Goal: Task Accomplishment & Management: Manage account settings

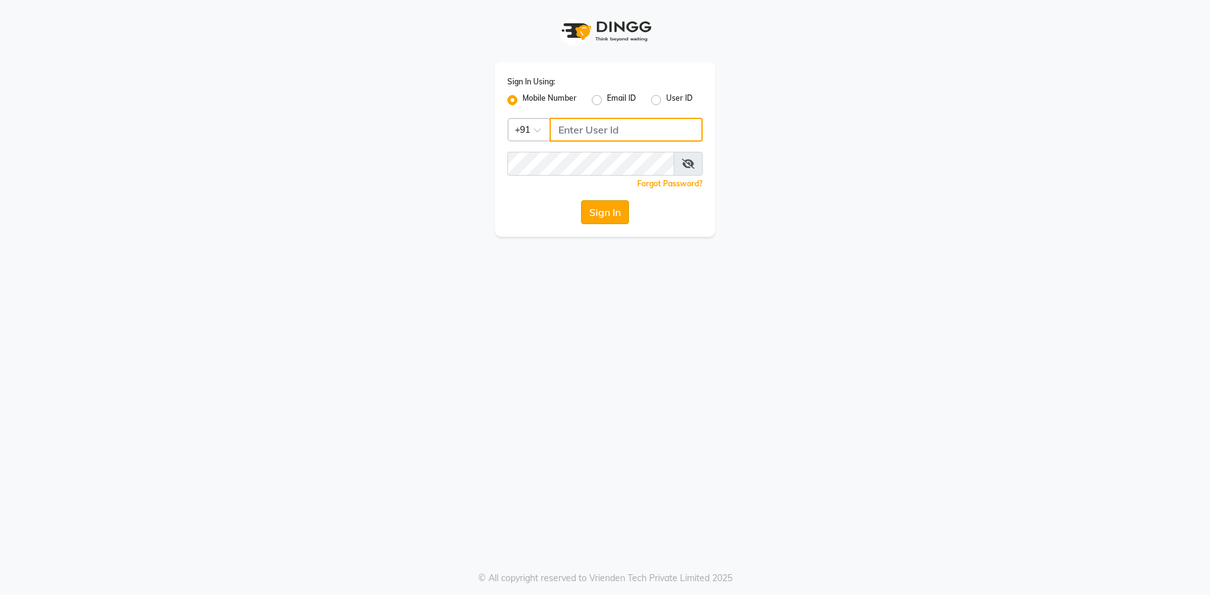
type input "7509164000"
click at [588, 200] on button "Sign In" at bounding box center [605, 212] width 48 height 24
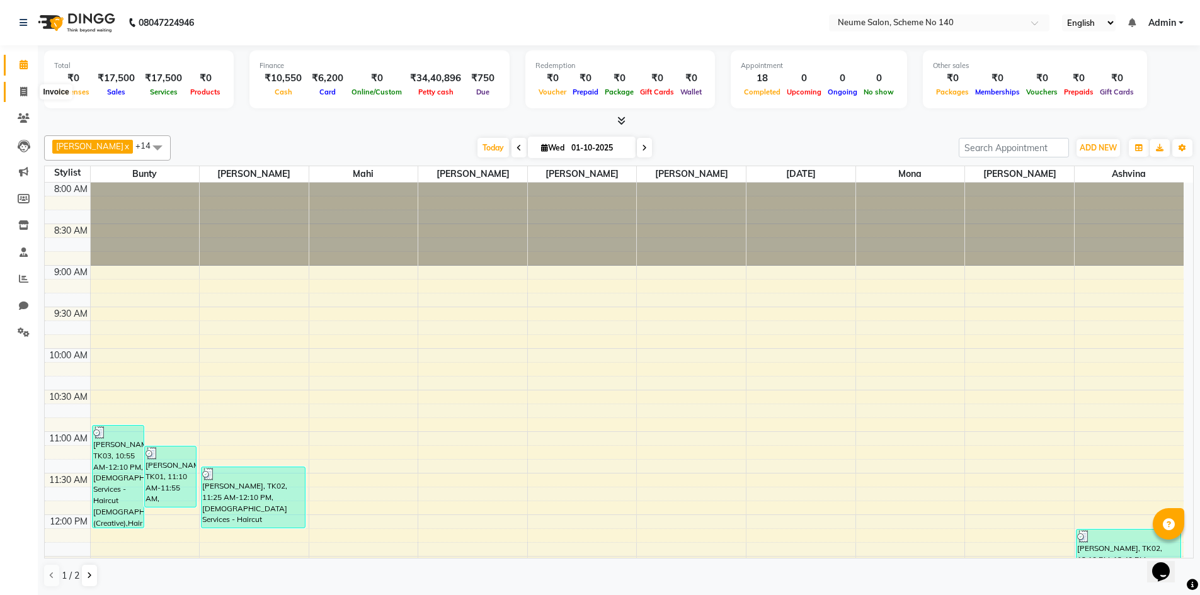
click at [23, 91] on icon at bounding box center [23, 91] width 7 height 9
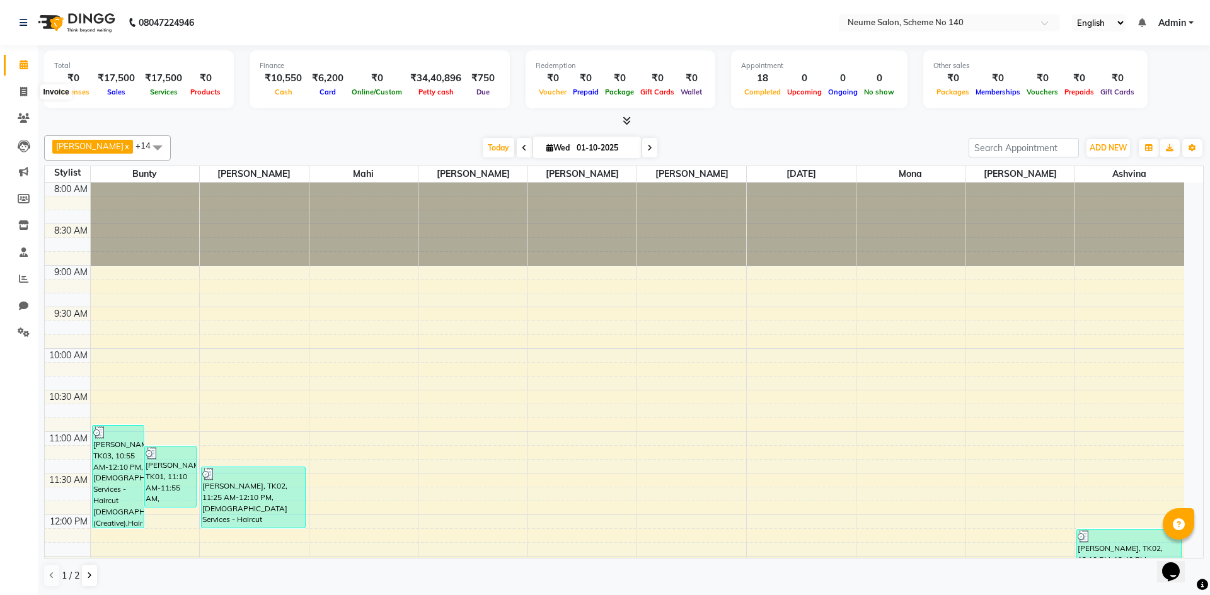
select select "8098"
select select "service"
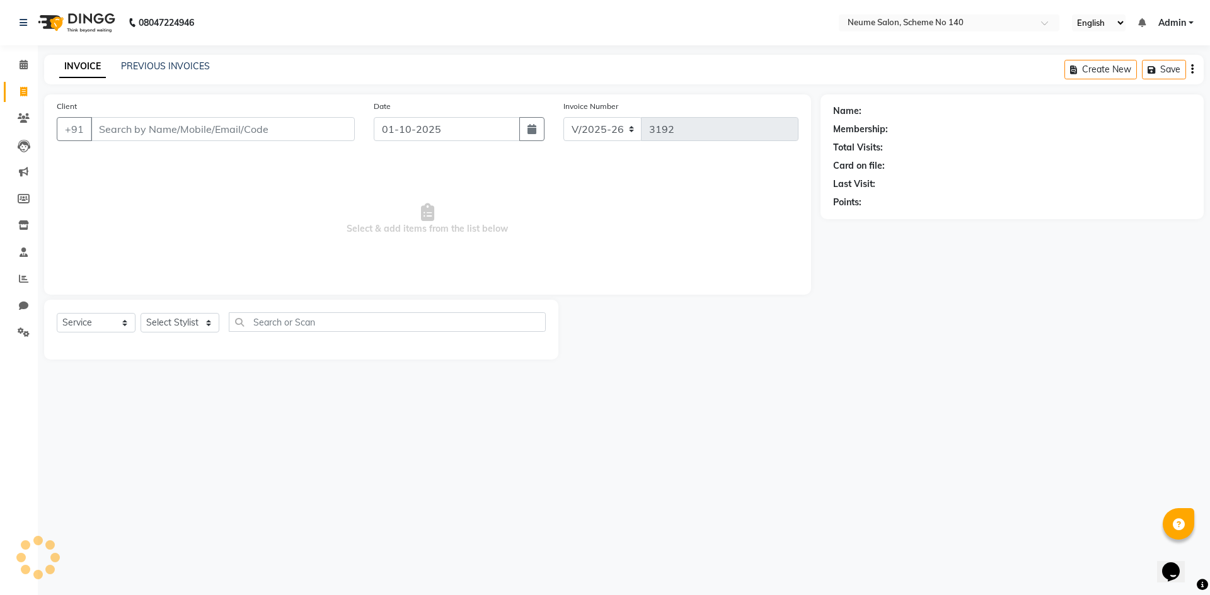
click at [143, 126] on input "Client" at bounding box center [223, 129] width 264 height 24
type input "9575607778"
click at [318, 130] on span "Add Client" at bounding box center [322, 129] width 50 height 13
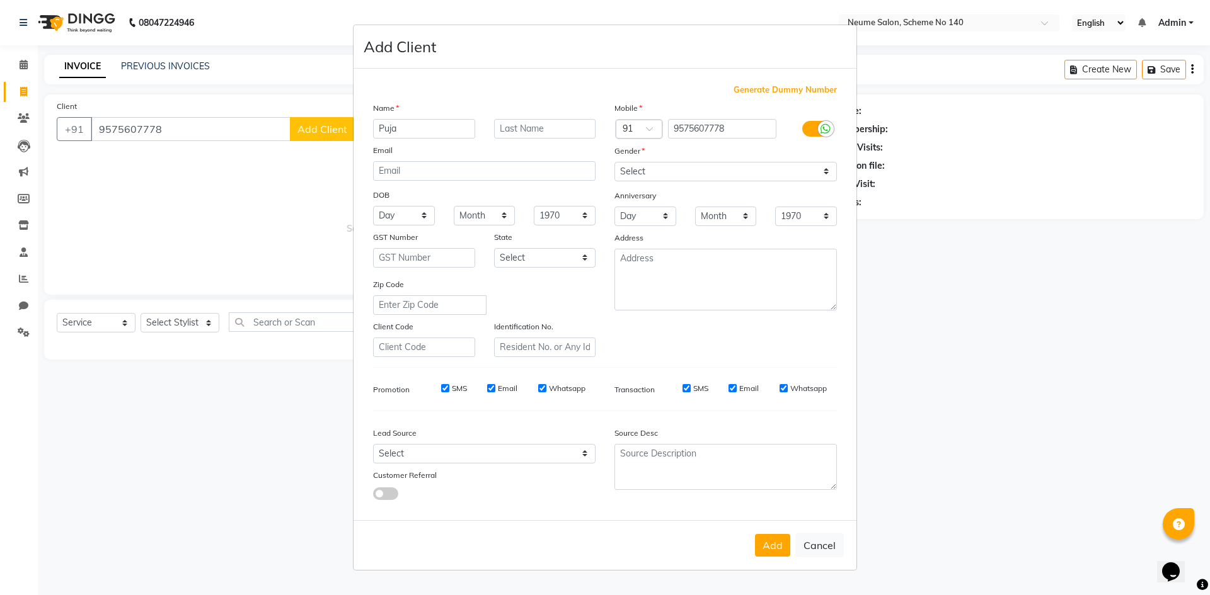
type input "Puja"
type input "Jadhaw"
click at [734, 164] on select "Select [DEMOGRAPHIC_DATA] [DEMOGRAPHIC_DATA] Other Prefer Not To Say" at bounding box center [725, 172] width 222 height 20
select select "[DEMOGRAPHIC_DATA]"
click at [614, 162] on select "Select [DEMOGRAPHIC_DATA] [DEMOGRAPHIC_DATA] Other Prefer Not To Say" at bounding box center [725, 172] width 222 height 20
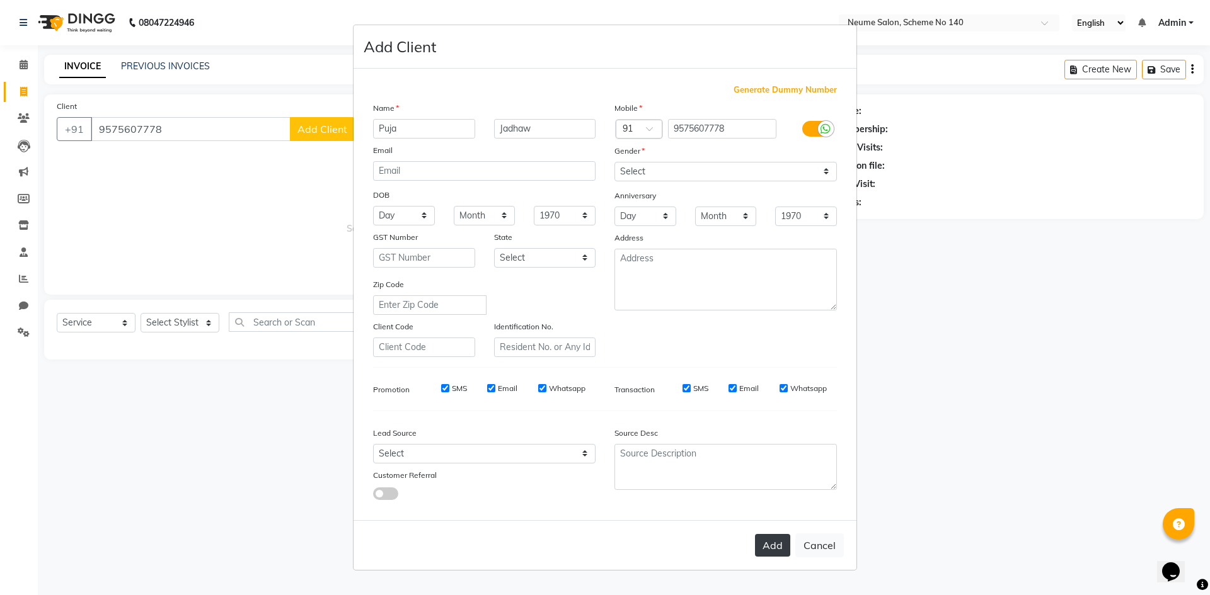
click at [775, 539] on button "Add" at bounding box center [772, 545] width 35 height 23
select select
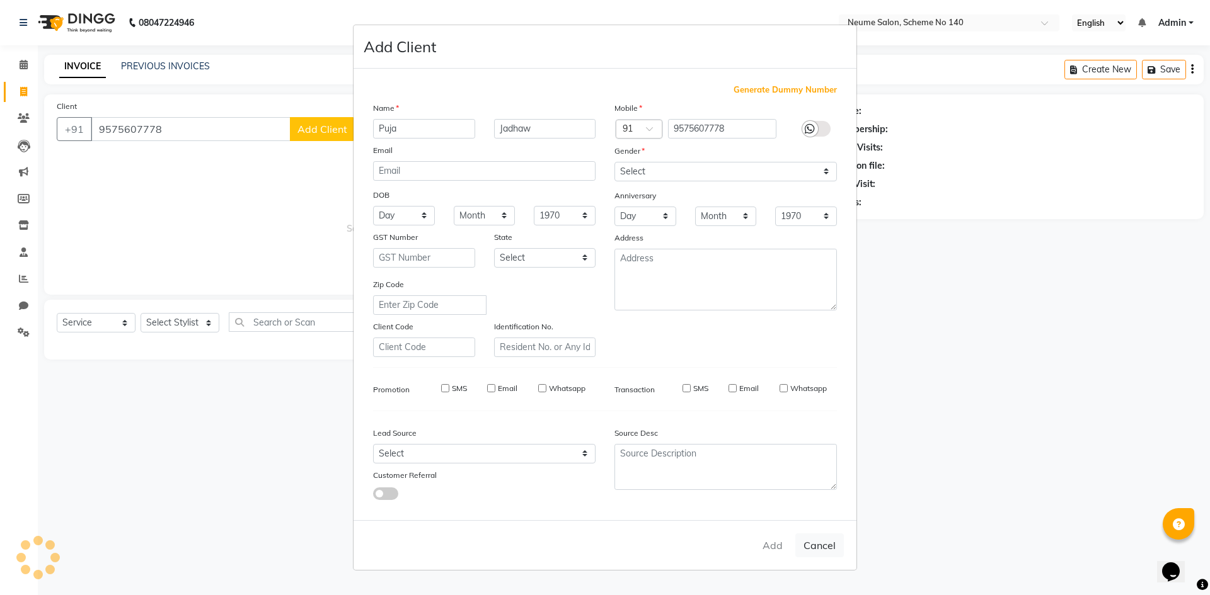
select select
checkbox input "false"
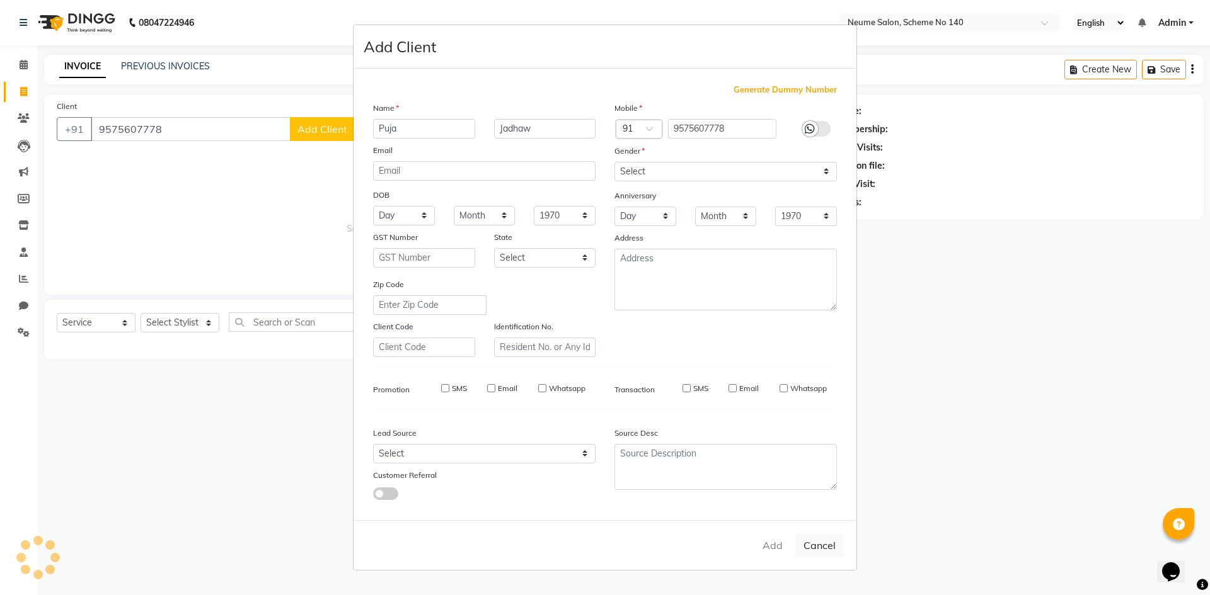
checkbox input "false"
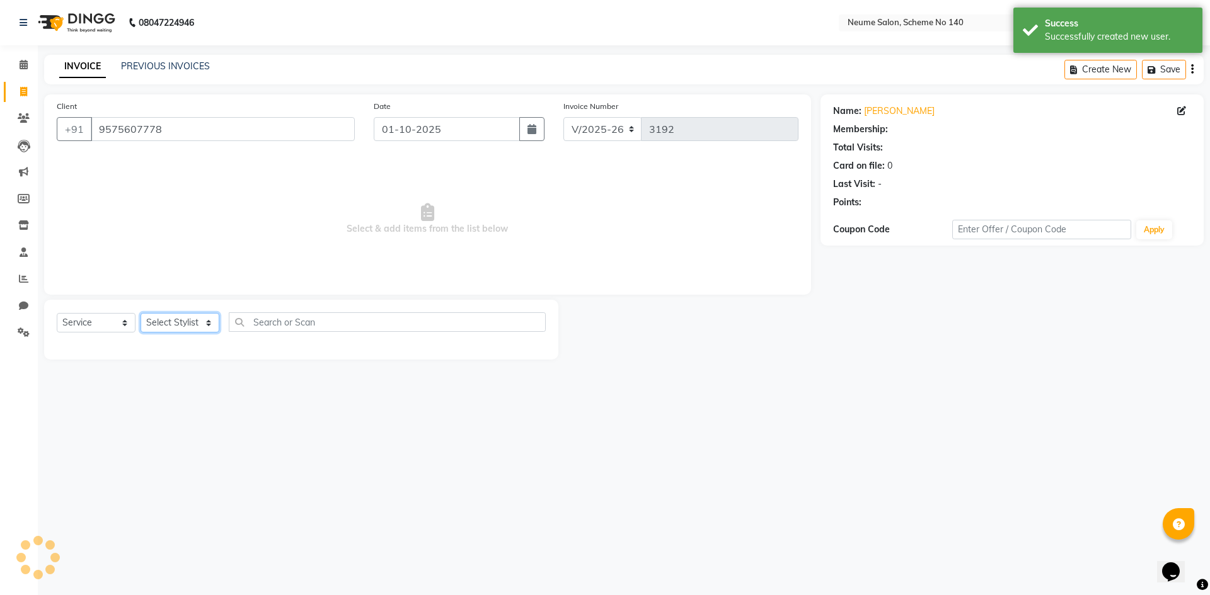
click at [192, 326] on select "Select Stylist [PERSON_NAME] Ashvina [PERSON_NAME] [DATE][PERSON_NAME] Mahi [PE…" at bounding box center [180, 323] width 79 height 20
click at [141, 313] on select "Select Stylist [PERSON_NAME] Ashvina [PERSON_NAME] [DATE][PERSON_NAME] Mahi [PE…" at bounding box center [180, 323] width 79 height 20
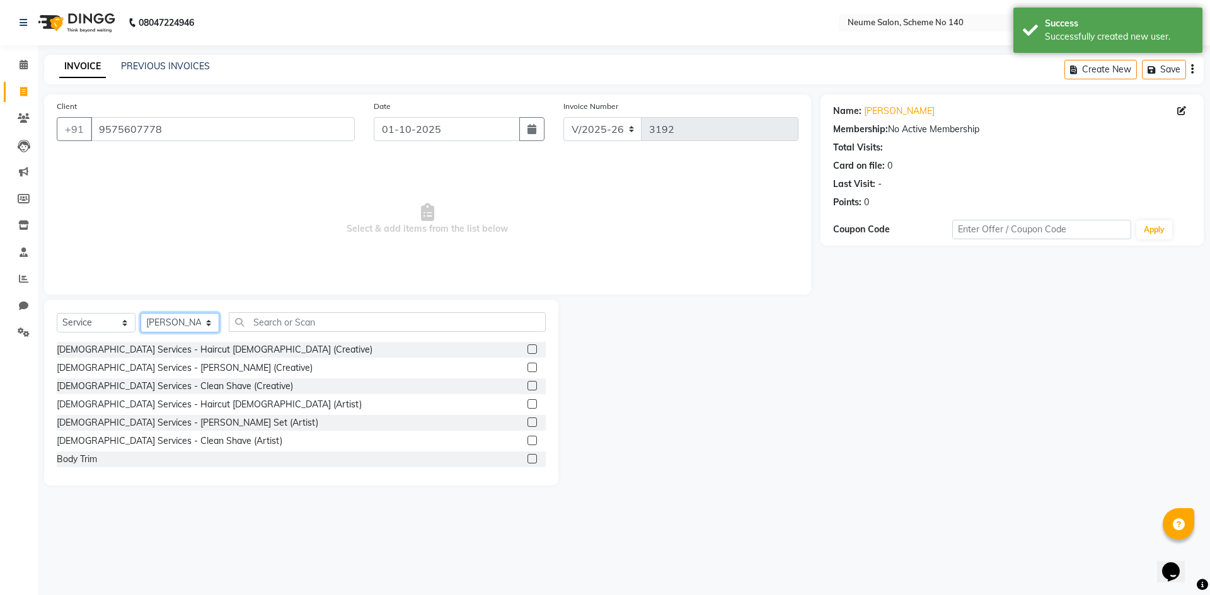
click at [172, 319] on select "Select Stylist [PERSON_NAME] Ashvina [PERSON_NAME] [DATE][PERSON_NAME] Mahi [PE…" at bounding box center [180, 323] width 79 height 20
select select "75325"
click at [141, 313] on select "Select Stylist [PERSON_NAME] Ashvina [PERSON_NAME] [DATE][PERSON_NAME] Mahi [PE…" at bounding box center [180, 323] width 79 height 20
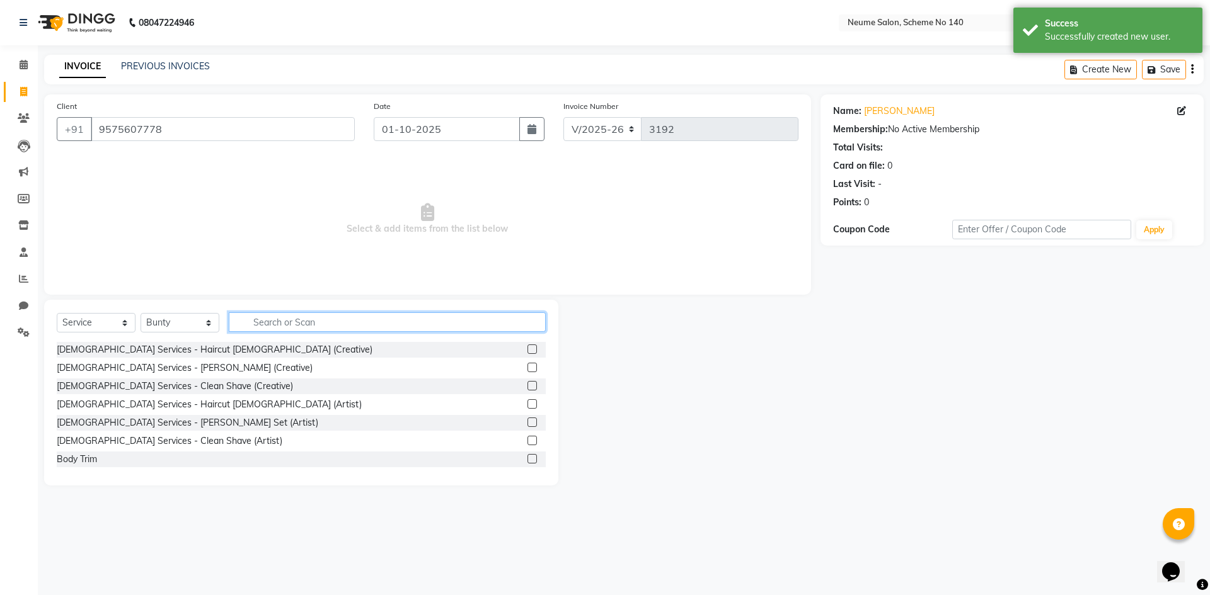
click at [304, 323] on input "text" at bounding box center [387, 323] width 317 height 20
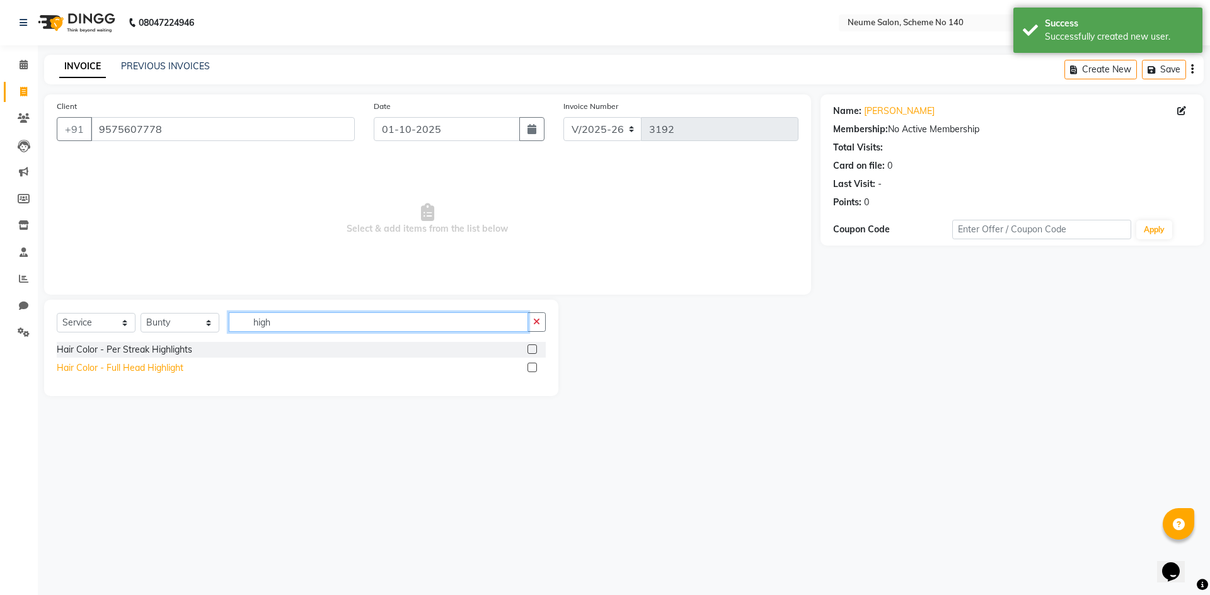
type input "high"
click at [146, 362] on div "Hair Color - Full Head Highlight" at bounding box center [120, 368] width 127 height 13
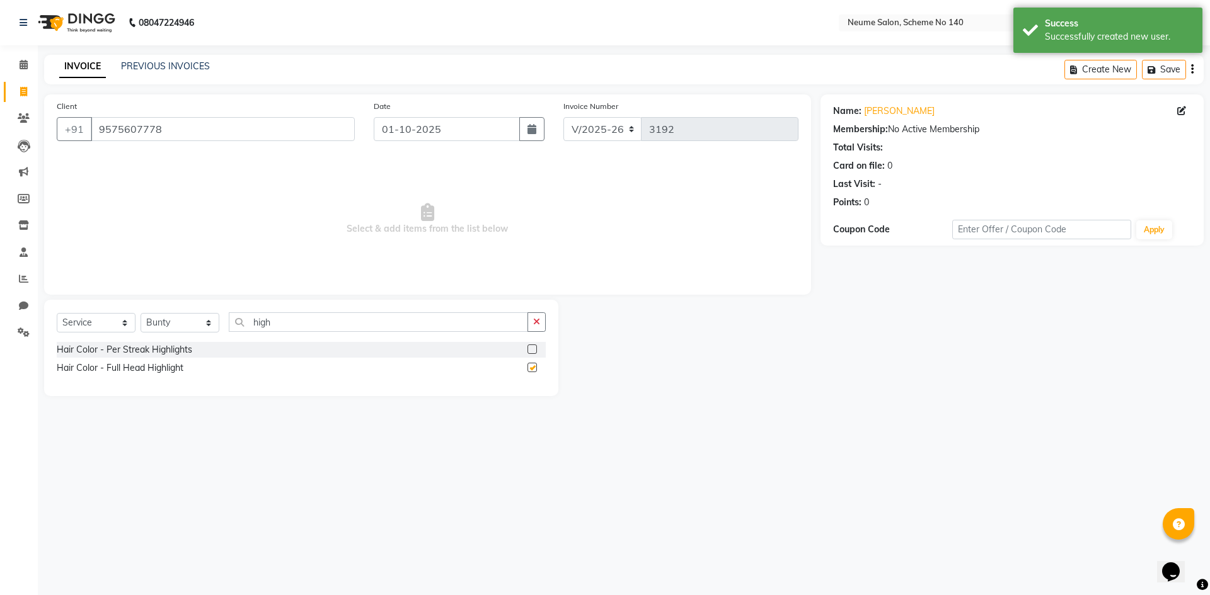
checkbox input "false"
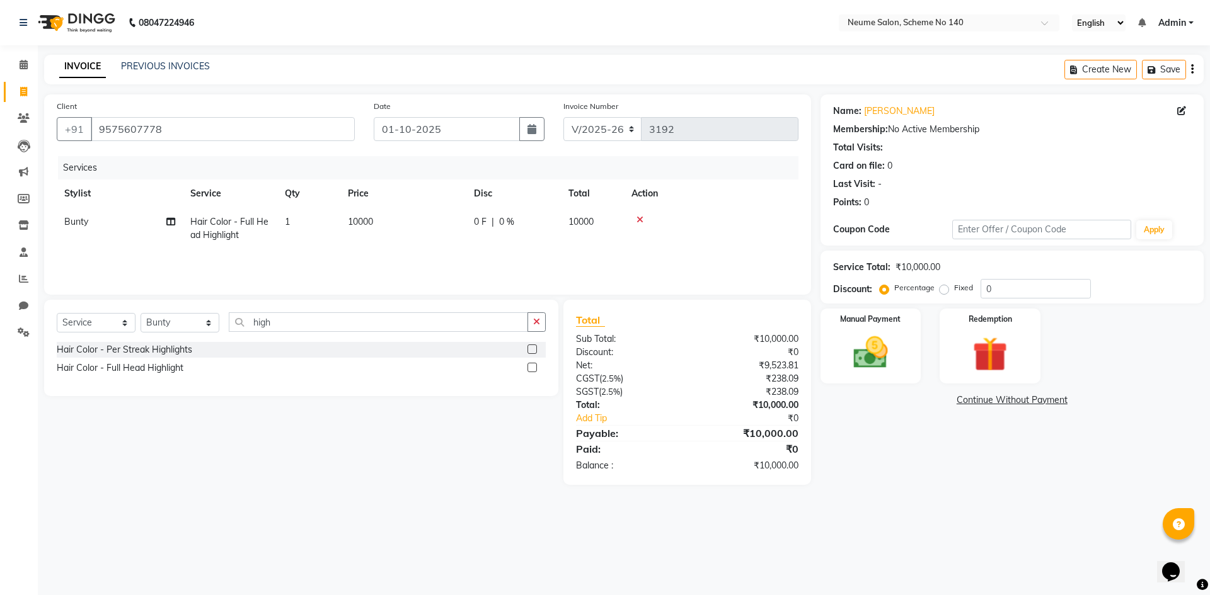
click at [365, 224] on span "10000" at bounding box center [360, 221] width 25 height 11
select select "75325"
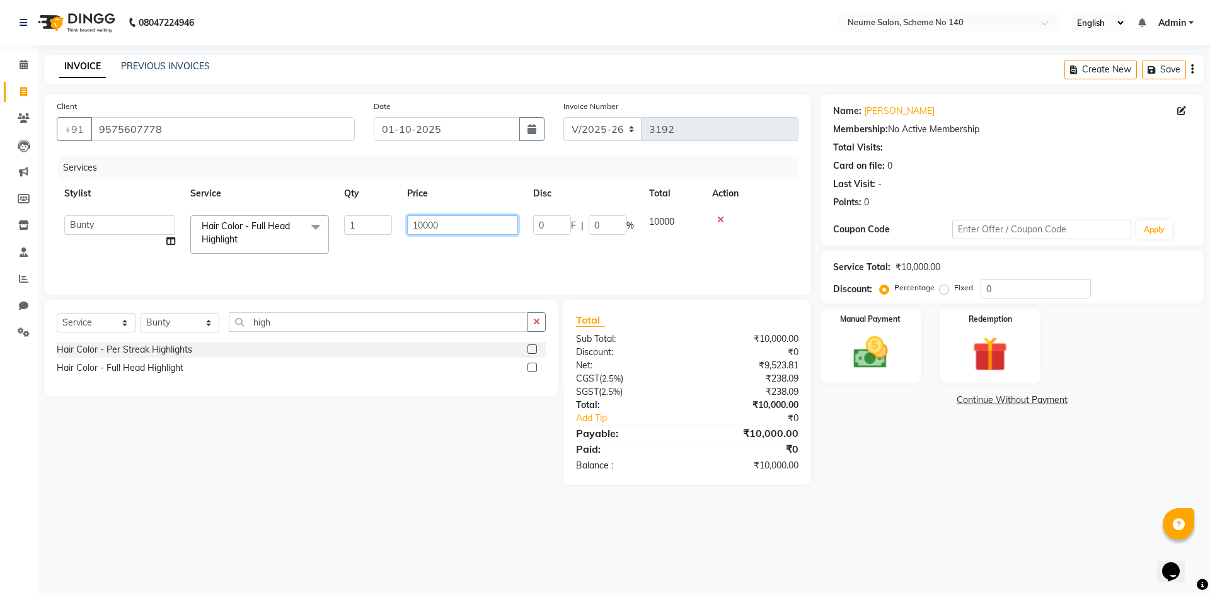
click at [422, 225] on input "10000" at bounding box center [462, 226] width 111 height 20
type input "14000"
click at [926, 471] on div "Name: [PERSON_NAME] Membership: No Active Membership Total Visits: Card on file…" at bounding box center [1016, 290] width 393 height 391
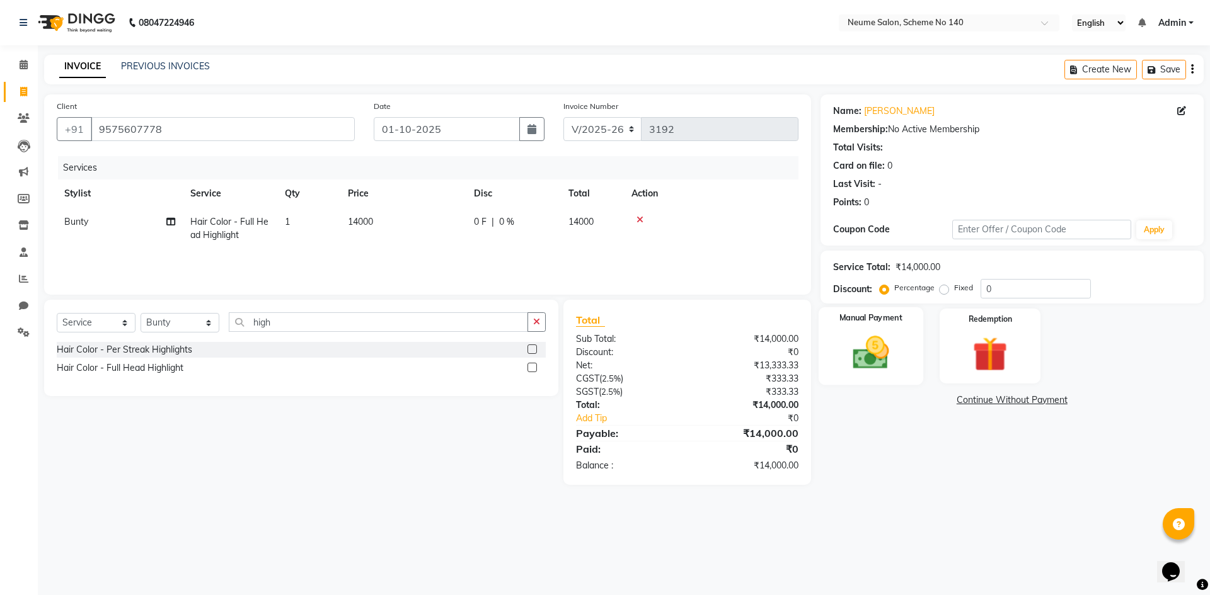
click at [897, 326] on div "Manual Payment" at bounding box center [870, 347] width 105 height 78
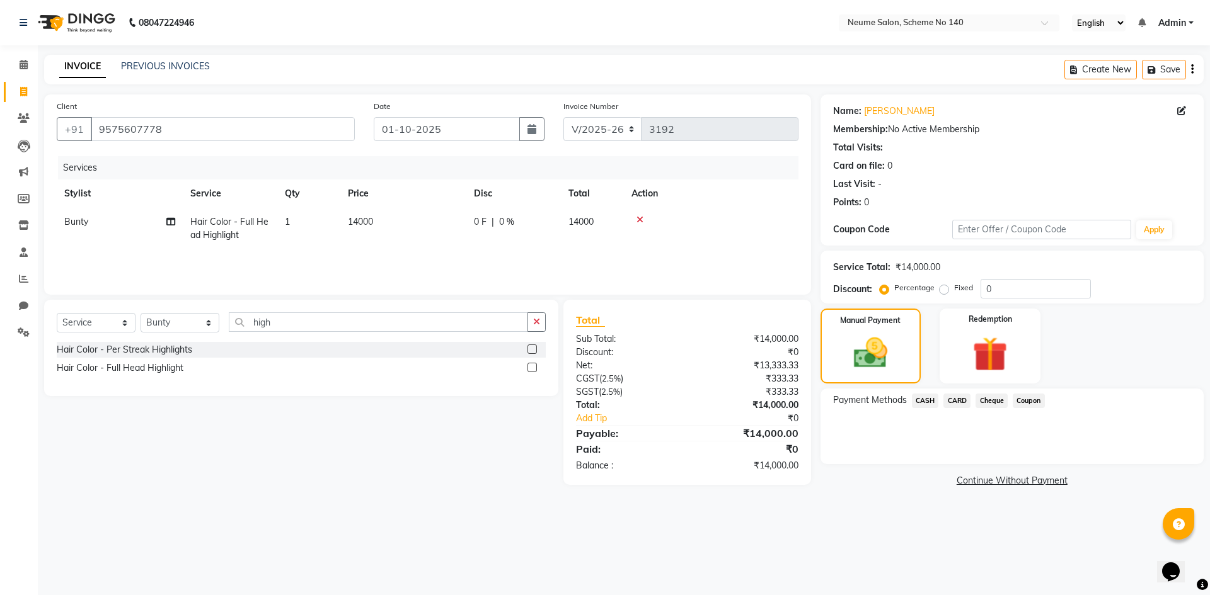
drag, startPoint x: 930, startPoint y: 399, endPoint x: 940, endPoint y: 412, distance: 16.6
click at [930, 400] on span "CASH" at bounding box center [925, 401] width 27 height 14
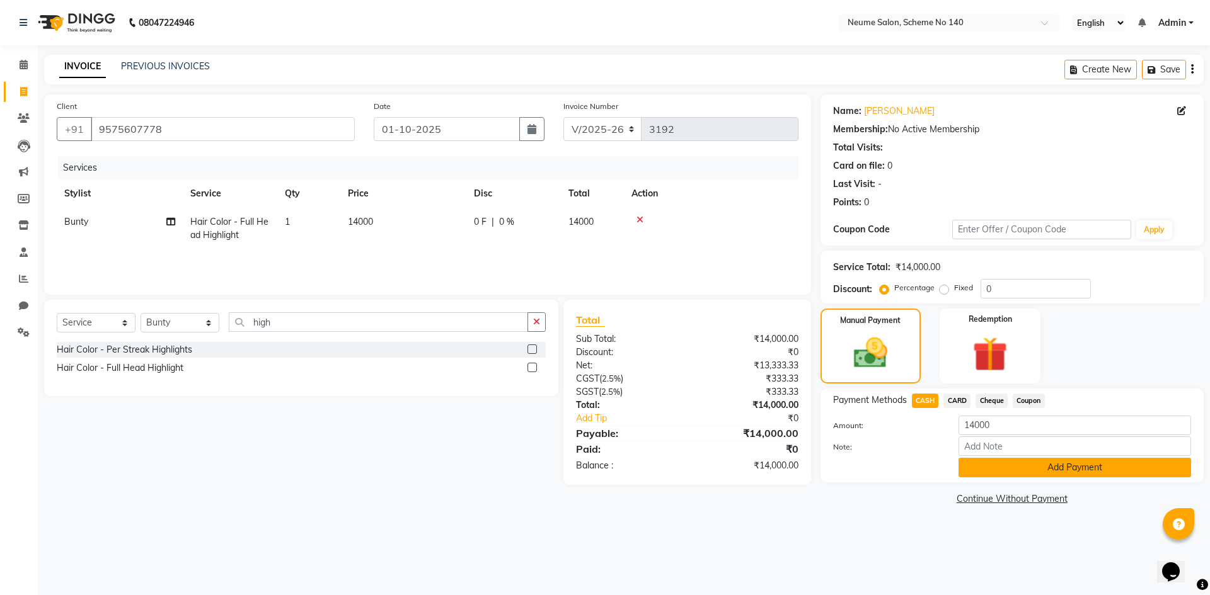
click at [995, 471] on button "Add Payment" at bounding box center [1074, 468] width 233 height 20
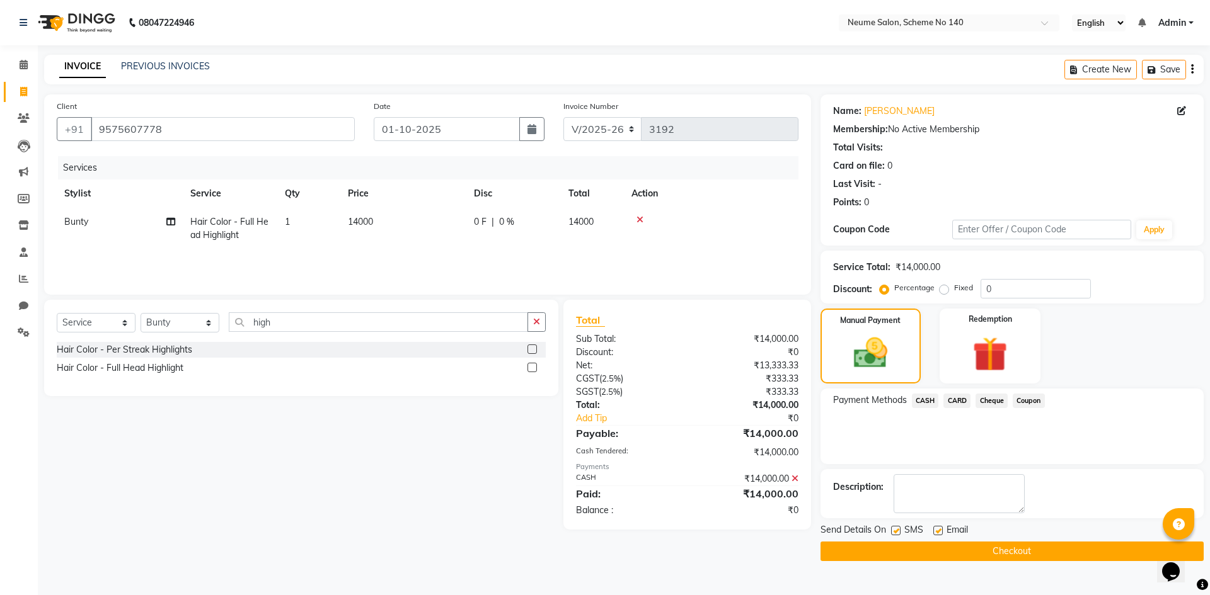
click at [982, 554] on button "Checkout" at bounding box center [1011, 552] width 383 height 20
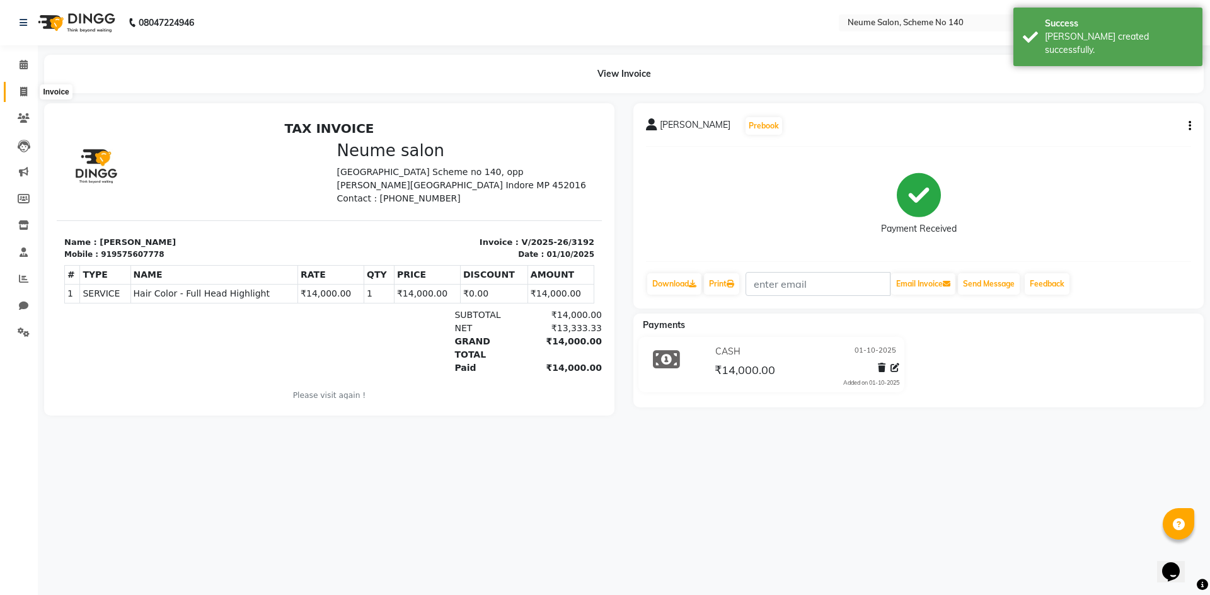
click at [22, 95] on icon at bounding box center [23, 91] width 7 height 9
select select "8098"
select select "service"
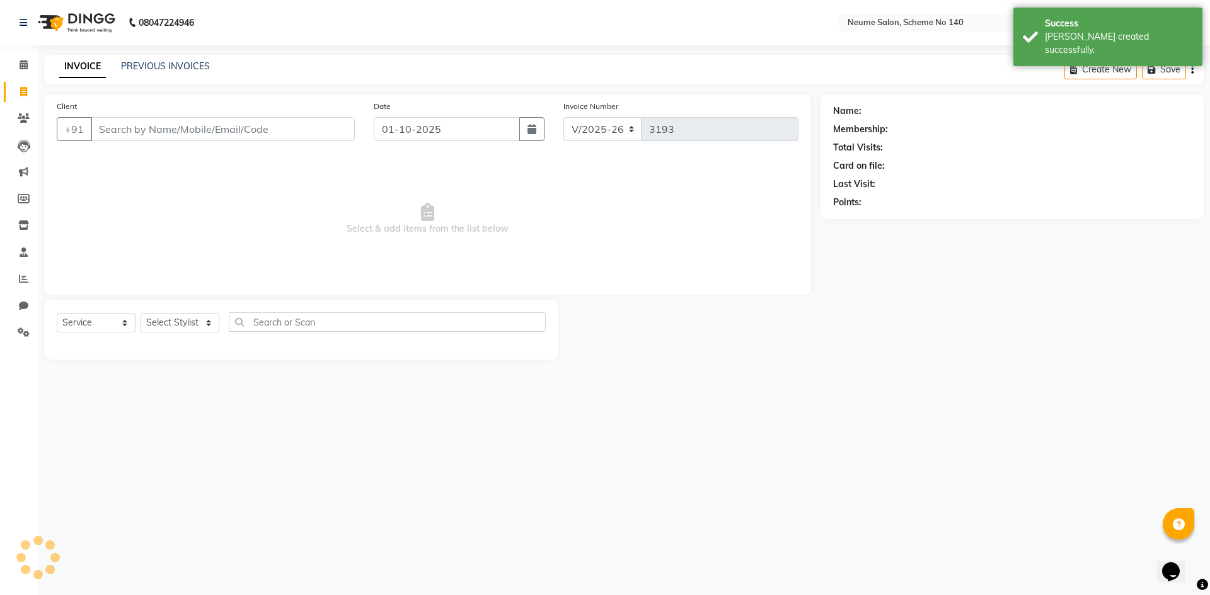
click at [153, 128] on input "Client" at bounding box center [223, 129] width 264 height 24
click at [146, 125] on input "Client" at bounding box center [223, 129] width 264 height 24
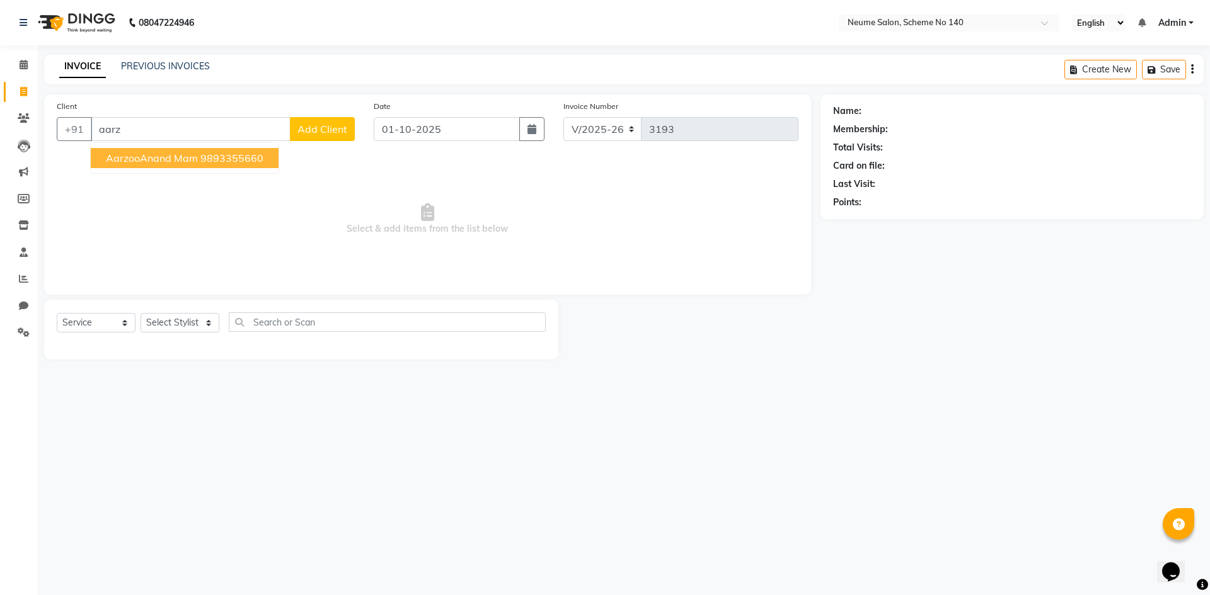
click at [145, 158] on span "AarzooAnand Mam" at bounding box center [152, 158] width 92 height 13
type input "9893355660"
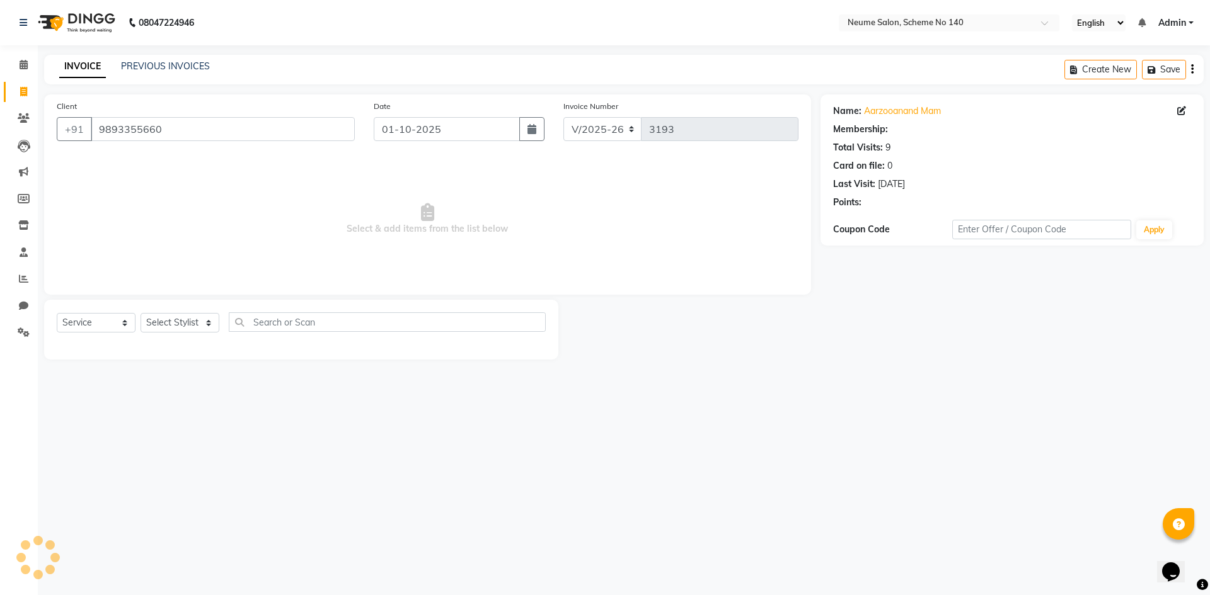
select select "1: Object"
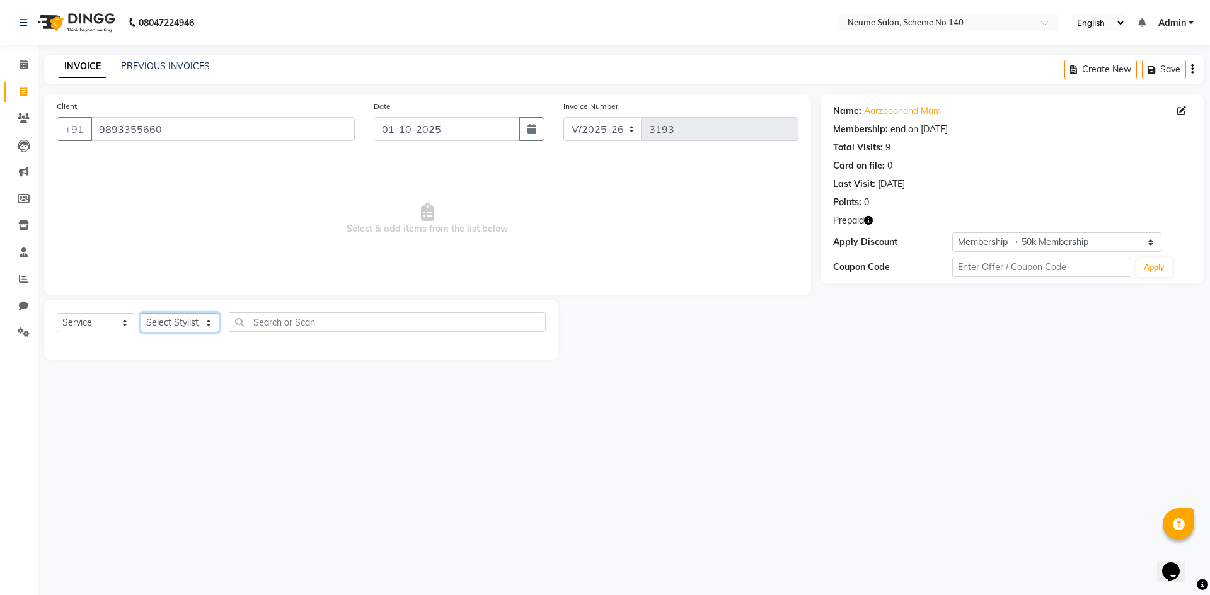
click at [171, 316] on select "Select Stylist [PERSON_NAME] Ashvina [PERSON_NAME] [DATE][PERSON_NAME] Mahi [PE…" at bounding box center [180, 323] width 79 height 20
click at [1154, 244] on select "Select Membership → 50k Membership" at bounding box center [1056, 243] width 209 height 20
click at [1132, 314] on div "Name: Aarzooanand Mam Membership: end on [DATE] Total Visits: 9 Card on file: 0…" at bounding box center [1016, 227] width 393 height 265
click at [171, 319] on select "Select Stylist [PERSON_NAME] Ashvina [PERSON_NAME] [DATE][PERSON_NAME] Mahi [PE…" at bounding box center [180, 323] width 79 height 20
select select "75325"
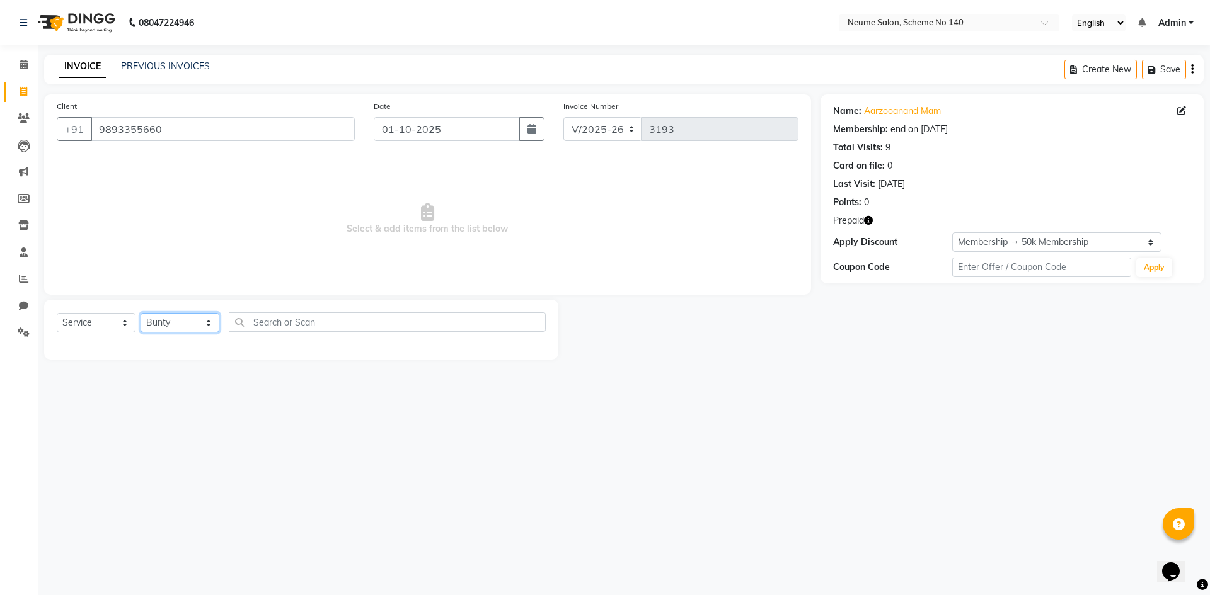
click at [141, 313] on select "Select Stylist [PERSON_NAME] Ashvina [PERSON_NAME] [DATE][PERSON_NAME] Mahi [PE…" at bounding box center [180, 323] width 79 height 20
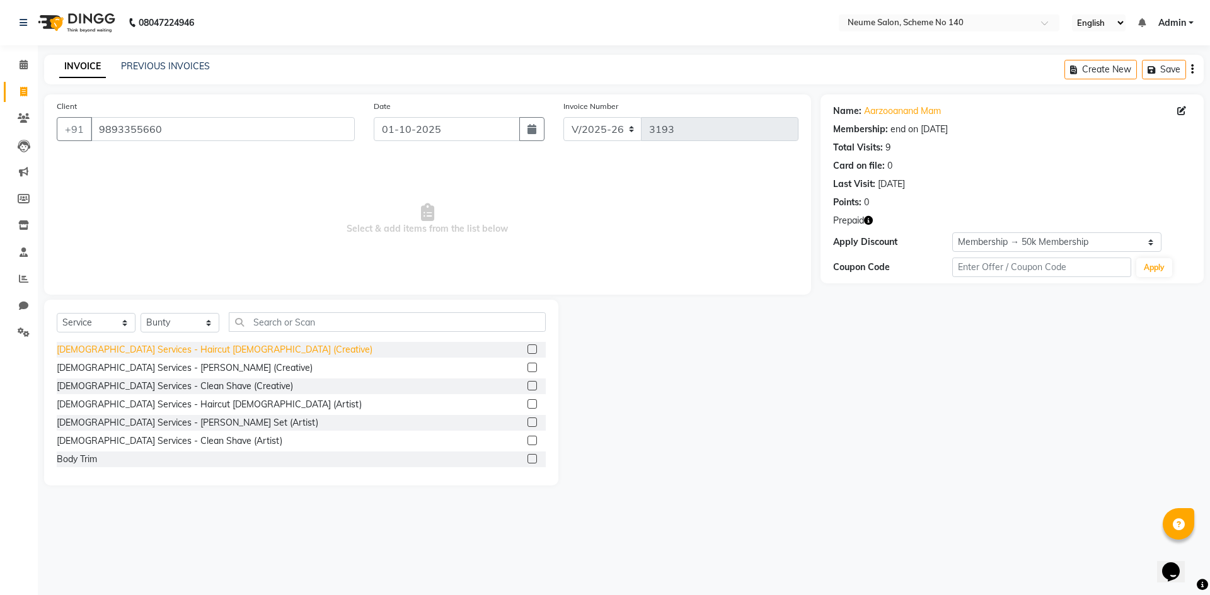
click at [181, 349] on div "[DEMOGRAPHIC_DATA] Services - Haircut [DEMOGRAPHIC_DATA] (Creative)" at bounding box center [215, 349] width 316 height 13
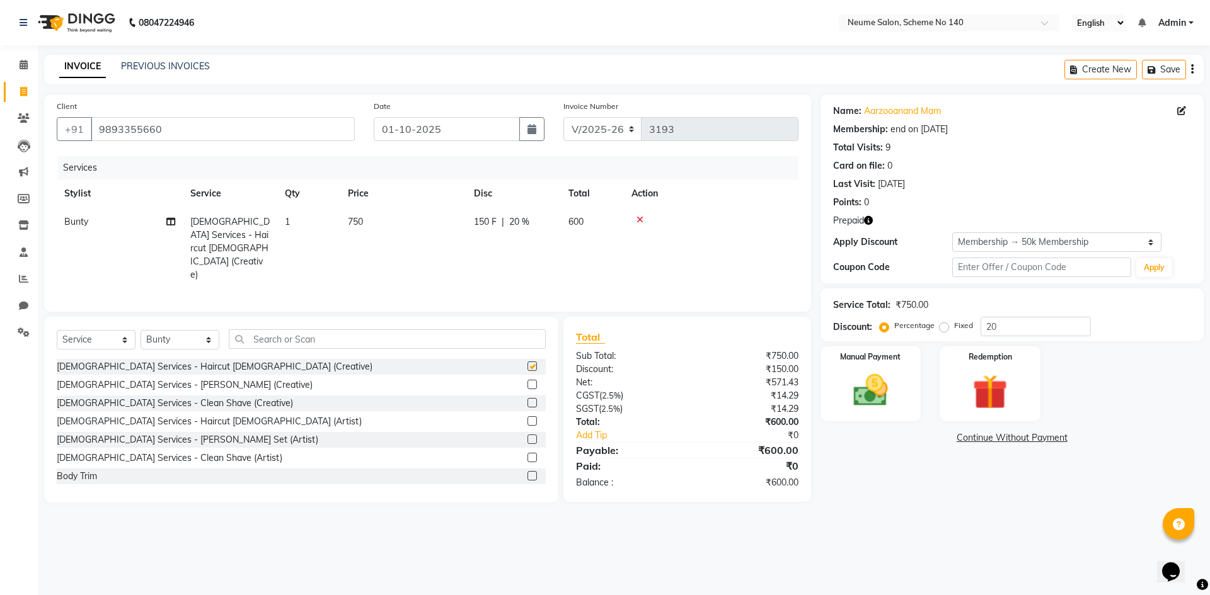
checkbox input "false"
click at [180, 330] on select "Select Stylist [PERSON_NAME] Ashvina [PERSON_NAME] [DATE][PERSON_NAME] Mahi [PE…" at bounding box center [180, 340] width 79 height 20
select select "75326"
click at [141, 330] on select "Select Stylist [PERSON_NAME] Ashvina [PERSON_NAME] [DATE][PERSON_NAME] Mahi [PE…" at bounding box center [180, 340] width 79 height 20
click at [250, 330] on input "text" at bounding box center [387, 340] width 317 height 20
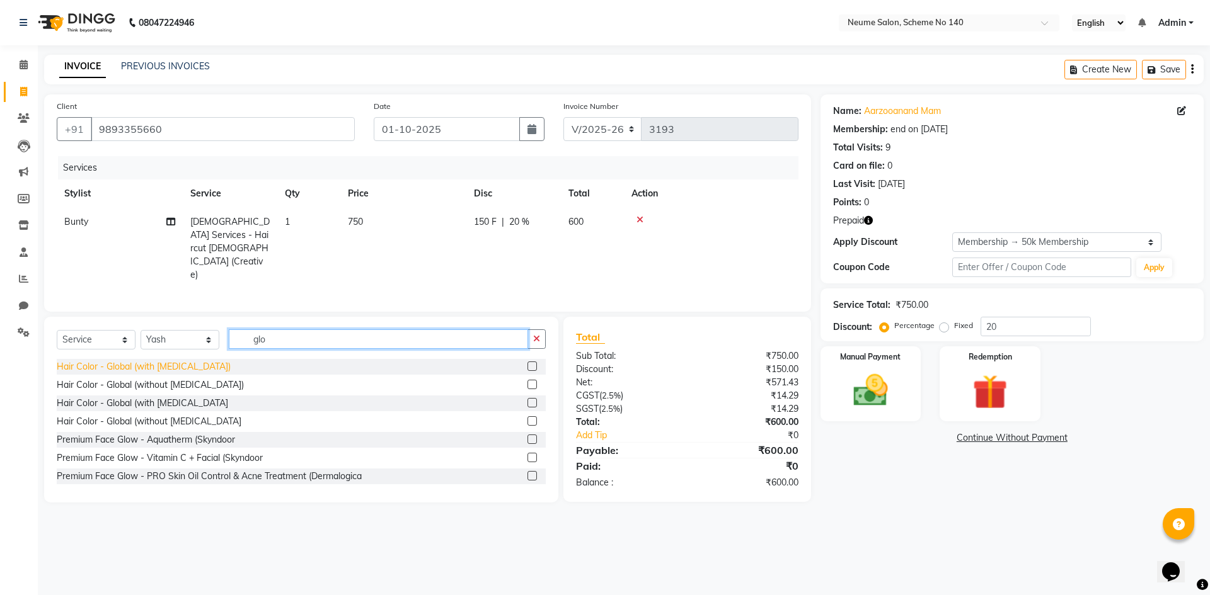
type input "glo"
click at [164, 360] on div "Hair Color - Global (with [MEDICAL_DATA])" at bounding box center [144, 366] width 174 height 13
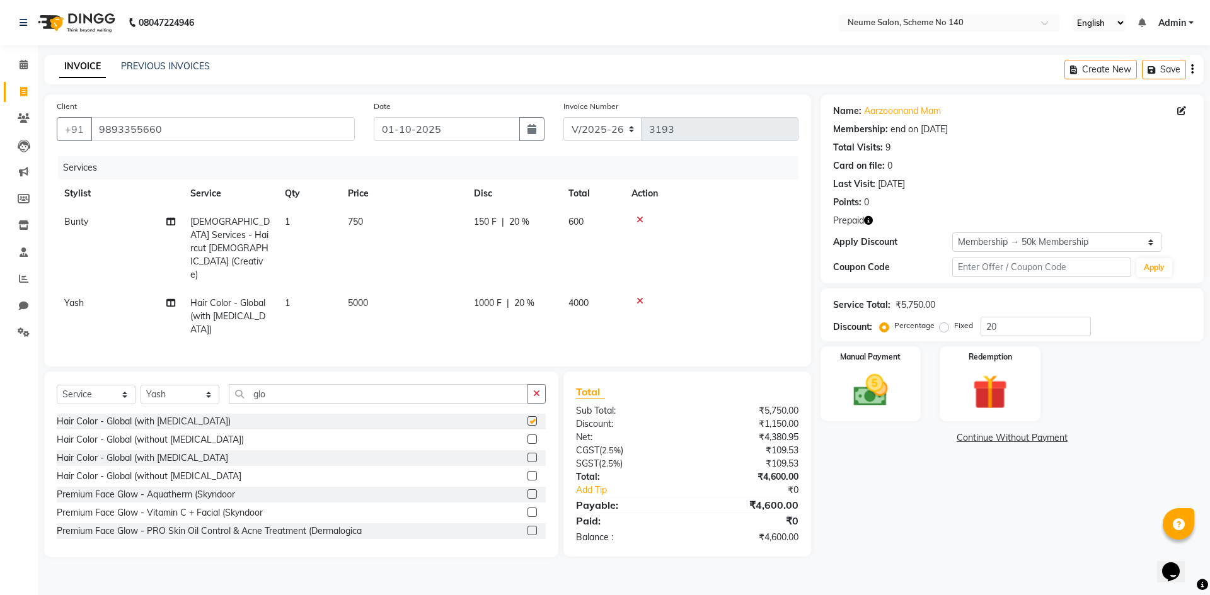
checkbox input "false"
click at [372, 289] on td "5000" at bounding box center [403, 316] width 126 height 55
select select "75326"
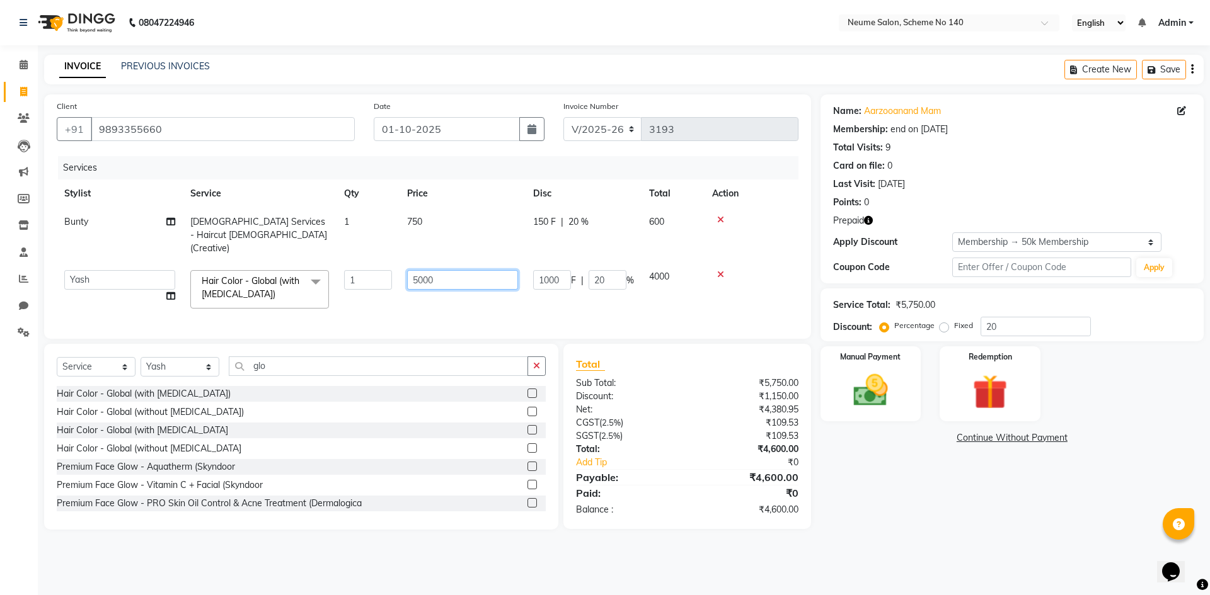
click at [425, 270] on input "5000" at bounding box center [462, 280] width 111 height 20
type input "7500"
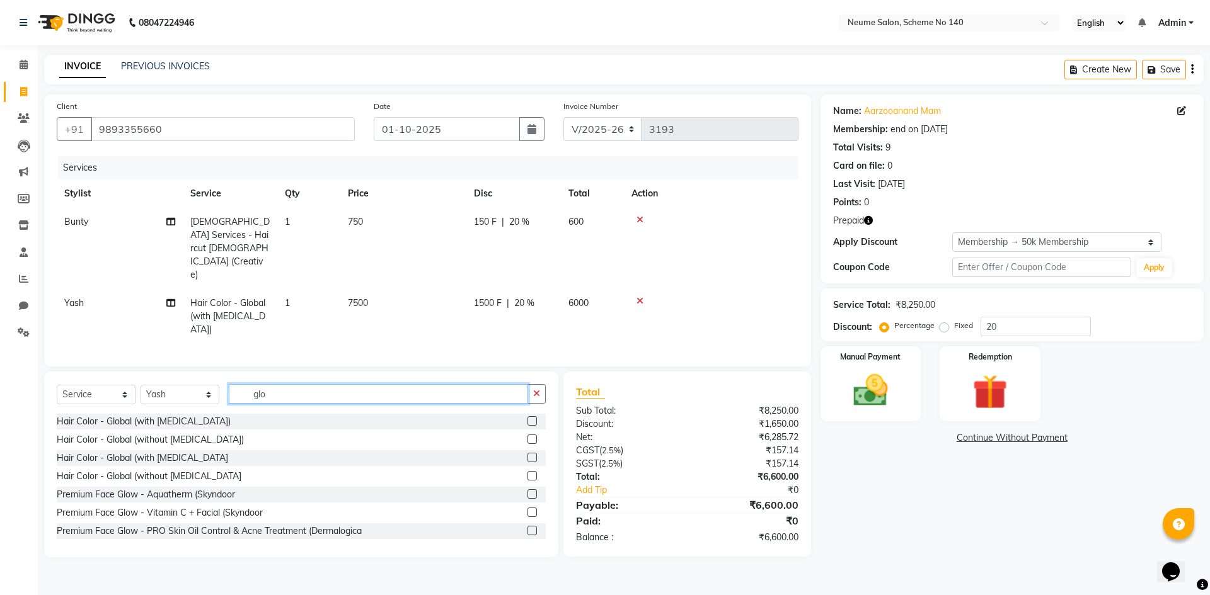
drag, startPoint x: 283, startPoint y: 364, endPoint x: 240, endPoint y: 367, distance: 42.9
click at [240, 384] on div "Select Service Product Membership Package Voucher Prepaid Gift Card Select Styl…" at bounding box center [301, 399] width 489 height 30
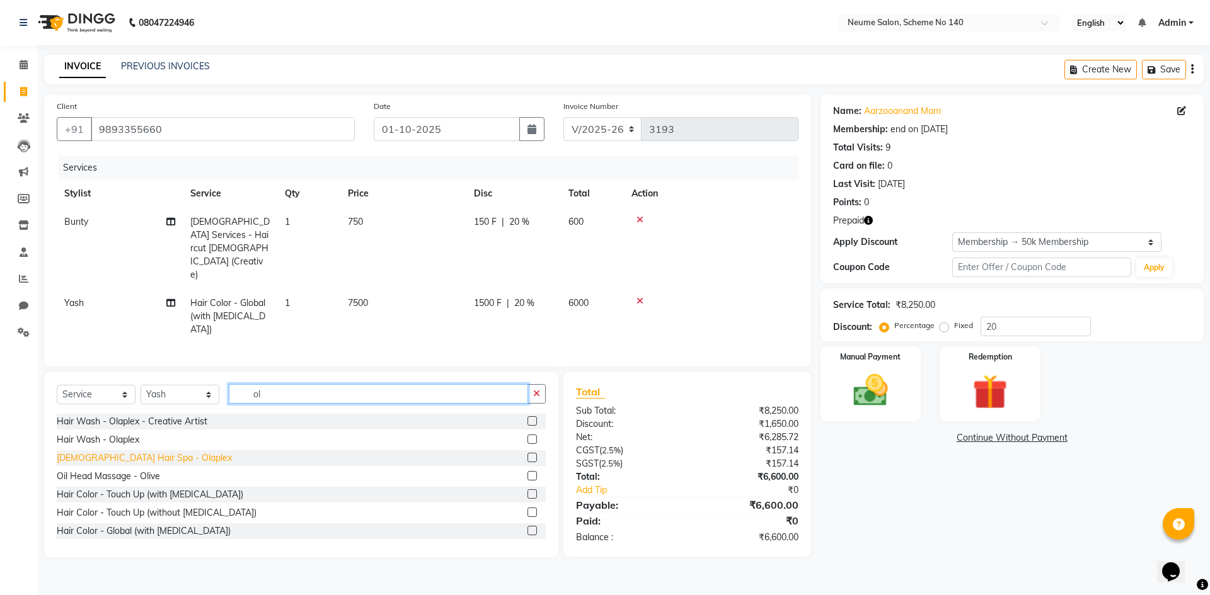
type input "ol"
drag, startPoint x: 122, startPoint y: 417, endPoint x: 135, endPoint y: 408, distance: 15.9
click at [122, 452] on div "[DEMOGRAPHIC_DATA] Hair Spa - Olaplex" at bounding box center [144, 458] width 175 height 13
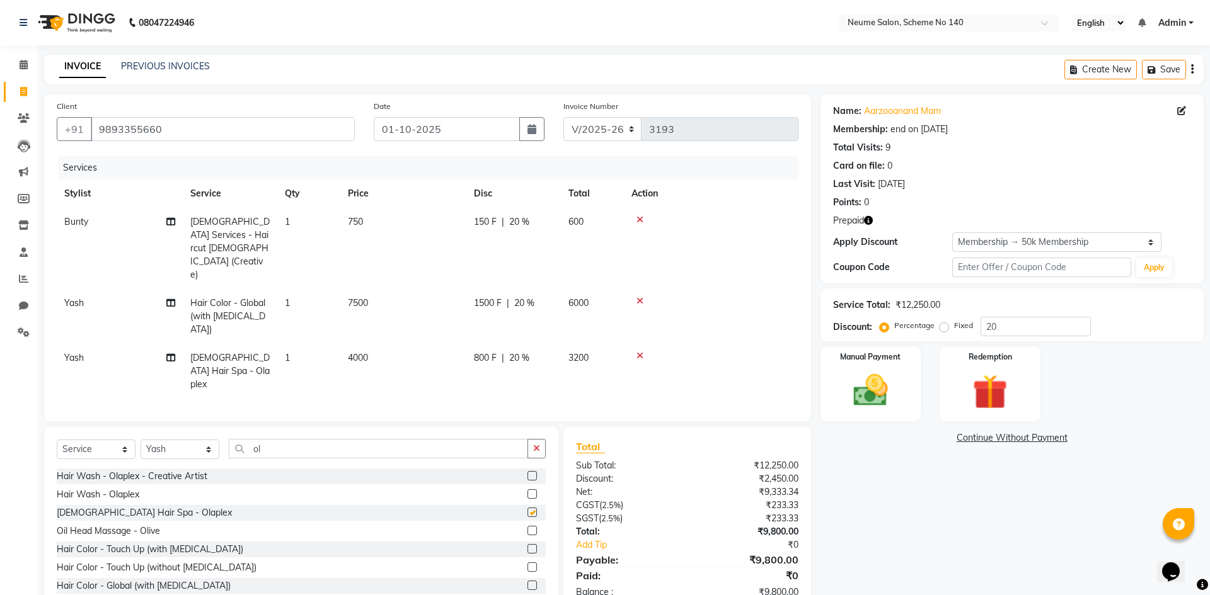
checkbox input "false"
drag, startPoint x: 347, startPoint y: 296, endPoint x: 398, endPoint y: 300, distance: 51.2
click at [351, 344] on td "4000" at bounding box center [403, 371] width 126 height 55
select select "75326"
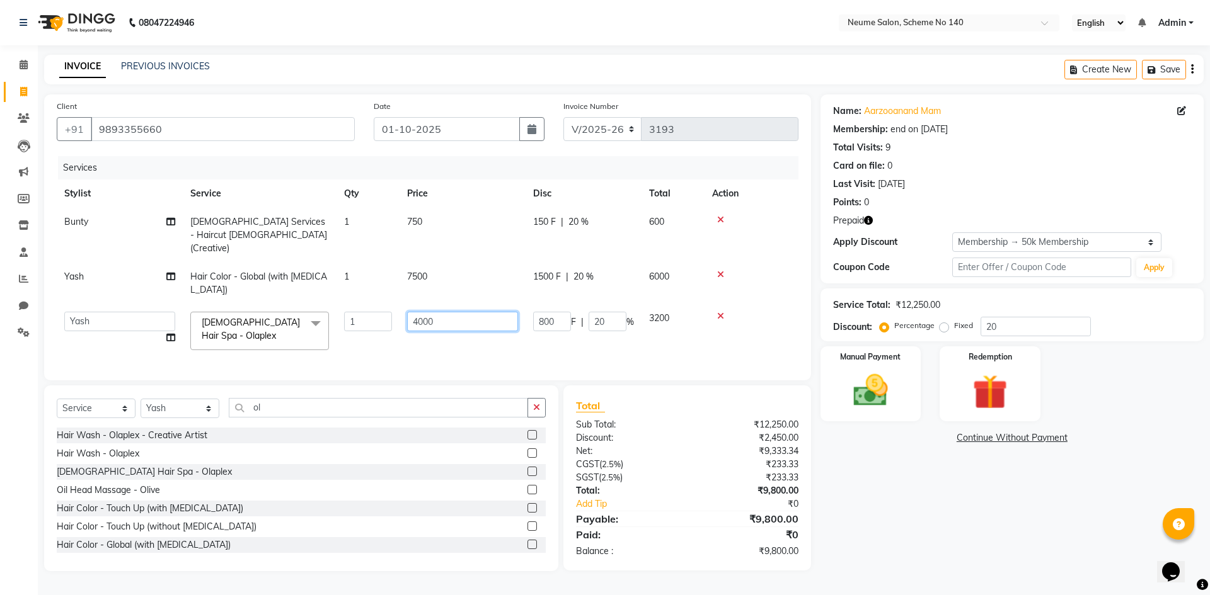
click at [423, 312] on input "4000" at bounding box center [462, 322] width 111 height 20
type input "2500"
click at [987, 507] on div "Name: Aarzooanand Mam Membership: end on [DATE] Total Visits: 9 Card on file: 0…" at bounding box center [1016, 333] width 393 height 477
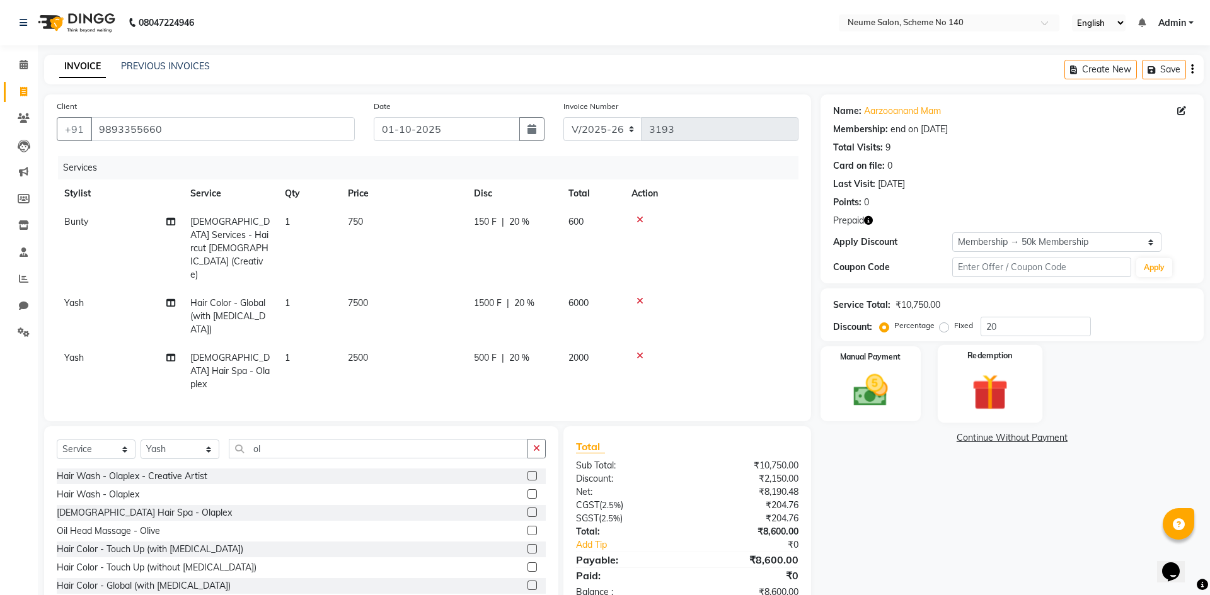
click at [1011, 384] on img at bounding box center [989, 392] width 59 height 45
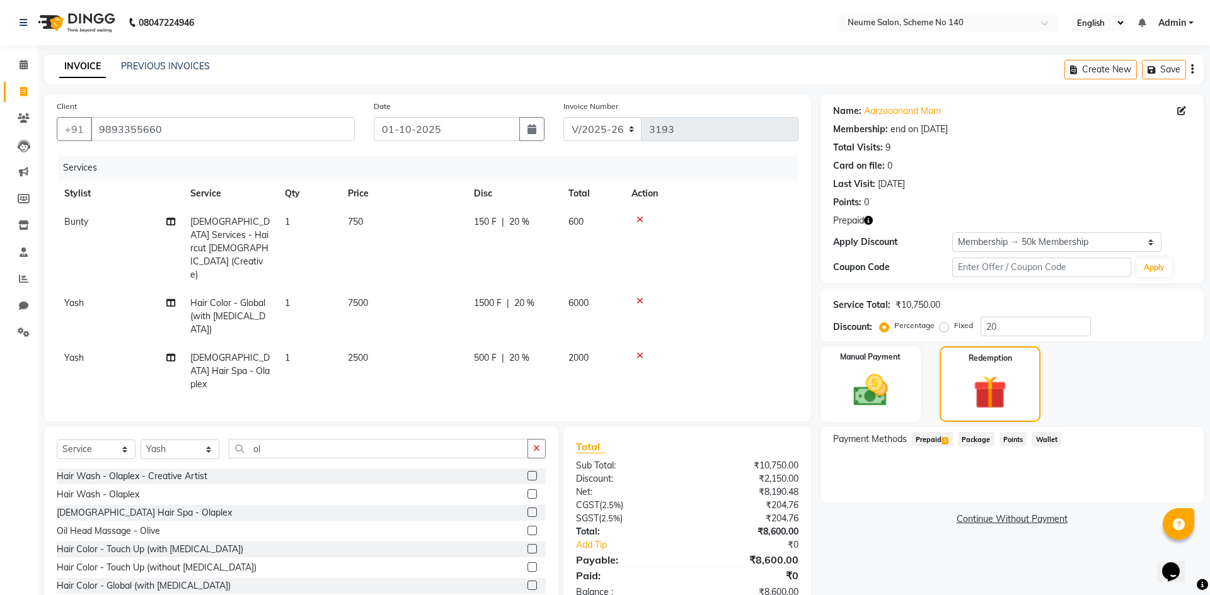
click at [946, 436] on span "Prepaid 1" at bounding box center [932, 439] width 41 height 14
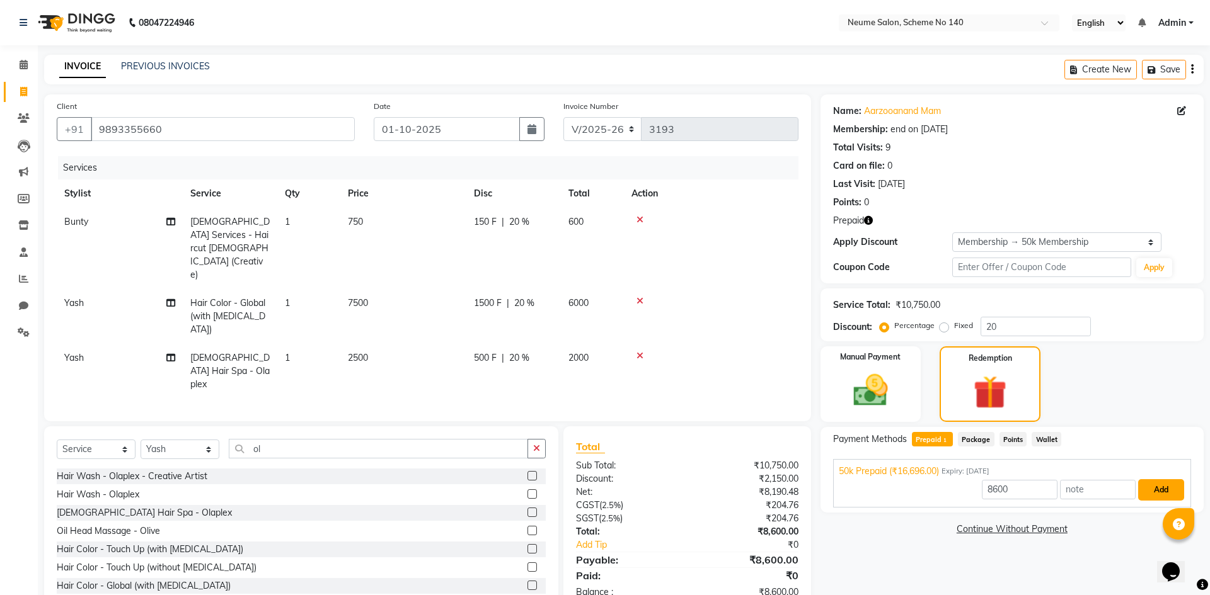
click at [1172, 495] on button "Add" at bounding box center [1161, 490] width 46 height 21
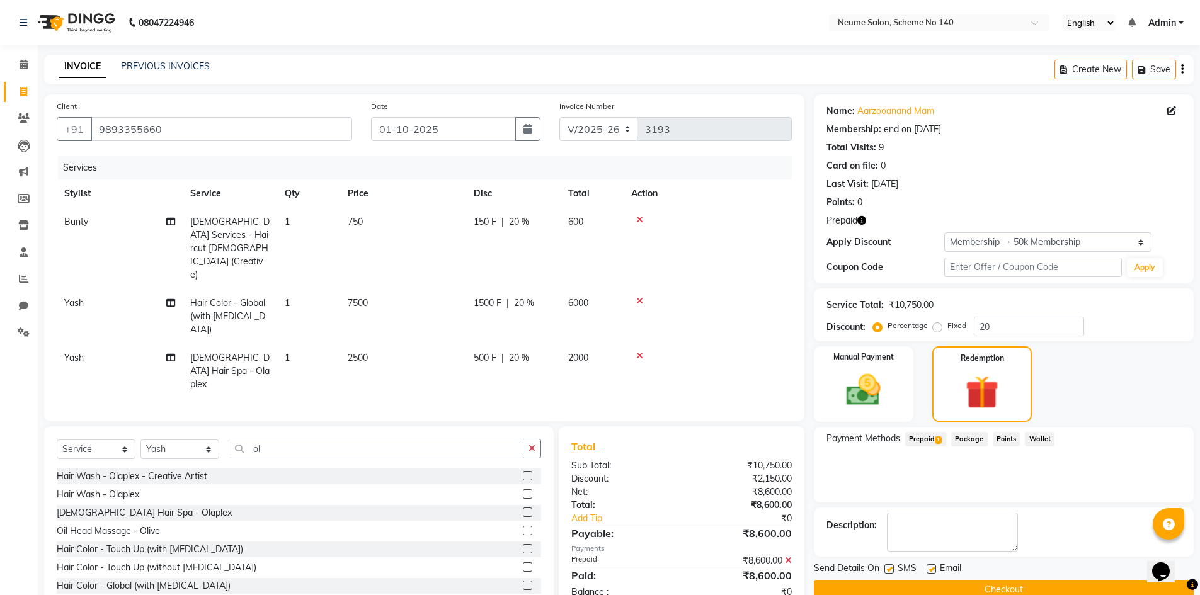
click at [998, 590] on button "Checkout" at bounding box center [1004, 590] width 380 height 20
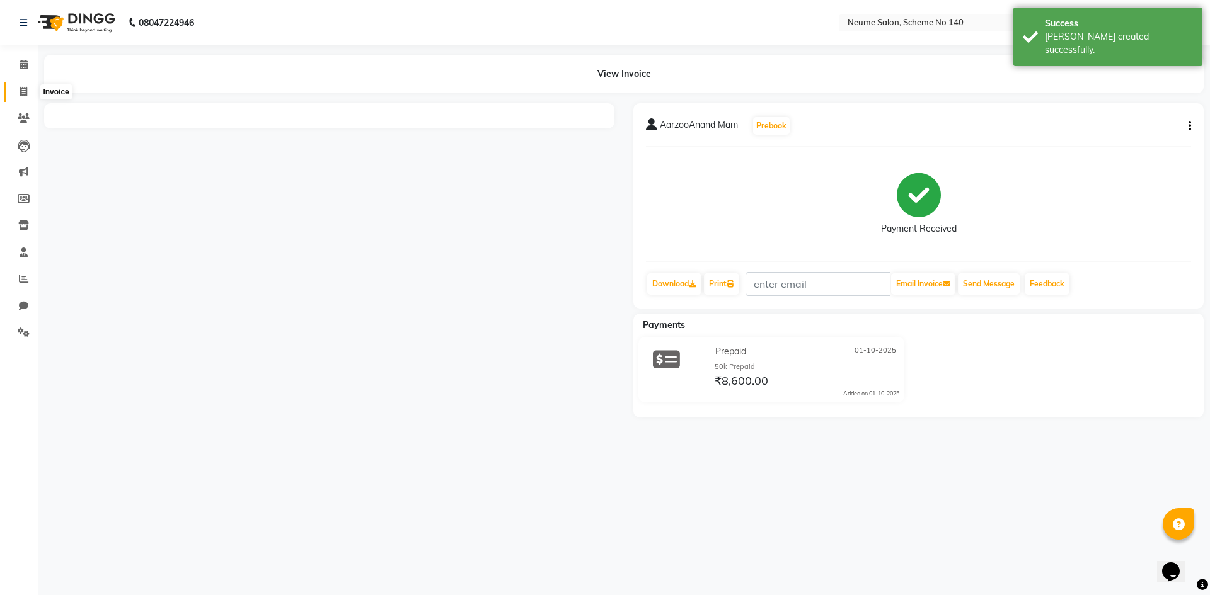
click at [23, 90] on icon at bounding box center [23, 91] width 7 height 9
select select "8098"
select select "service"
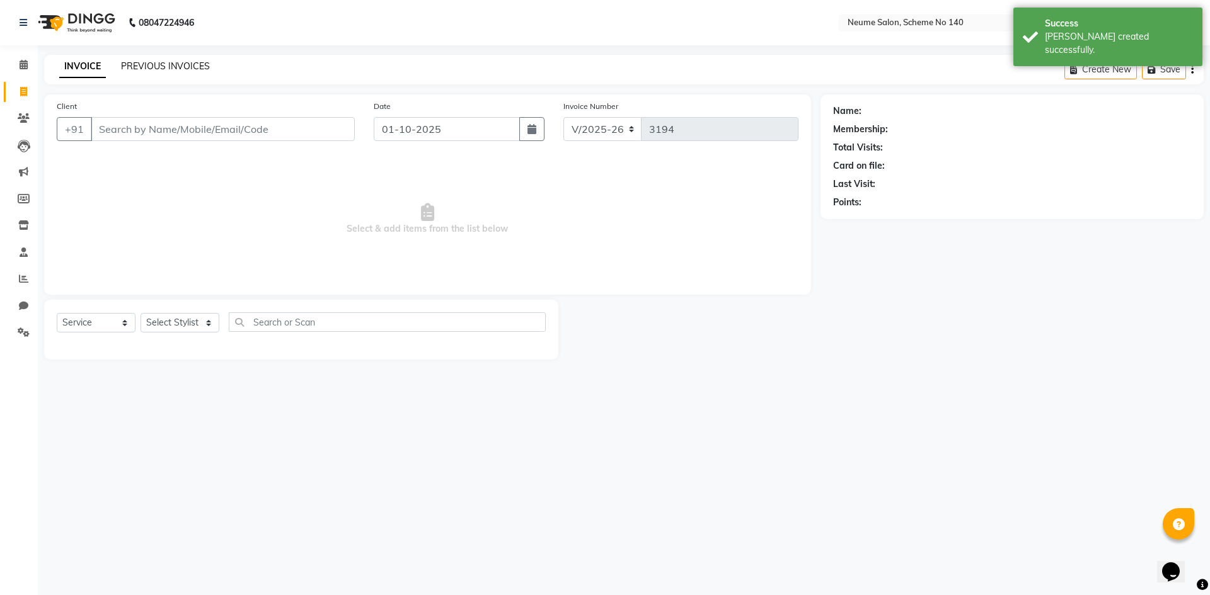
click at [149, 69] on link "PREVIOUS INVOICES" at bounding box center [165, 65] width 89 height 11
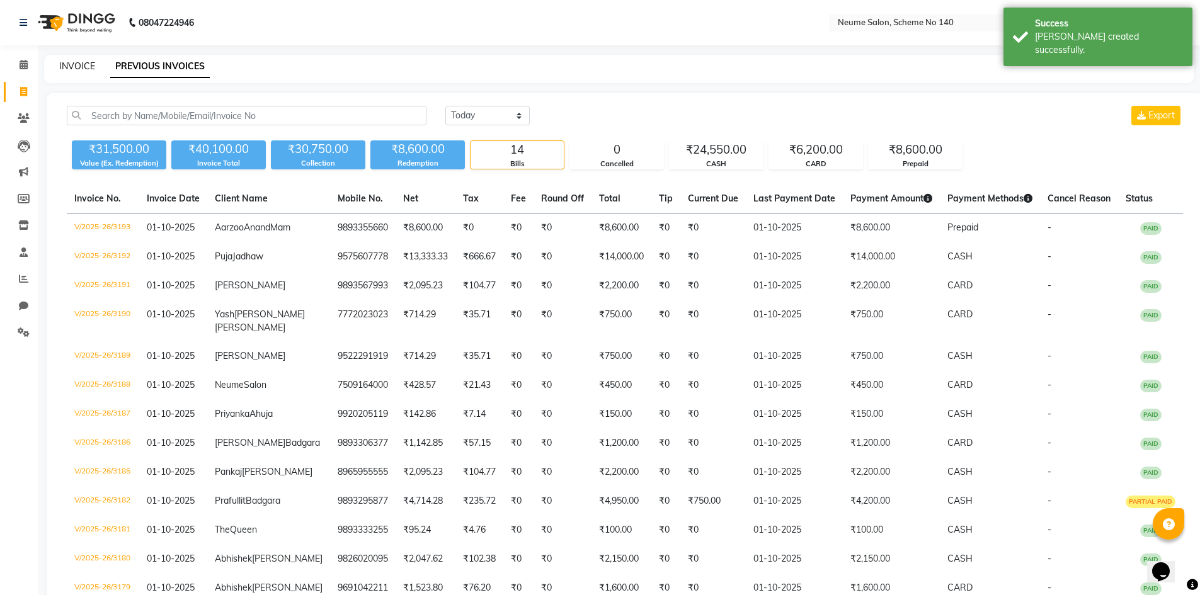
click at [88, 62] on link "INVOICE" at bounding box center [77, 65] width 36 height 11
select select "8098"
select select "service"
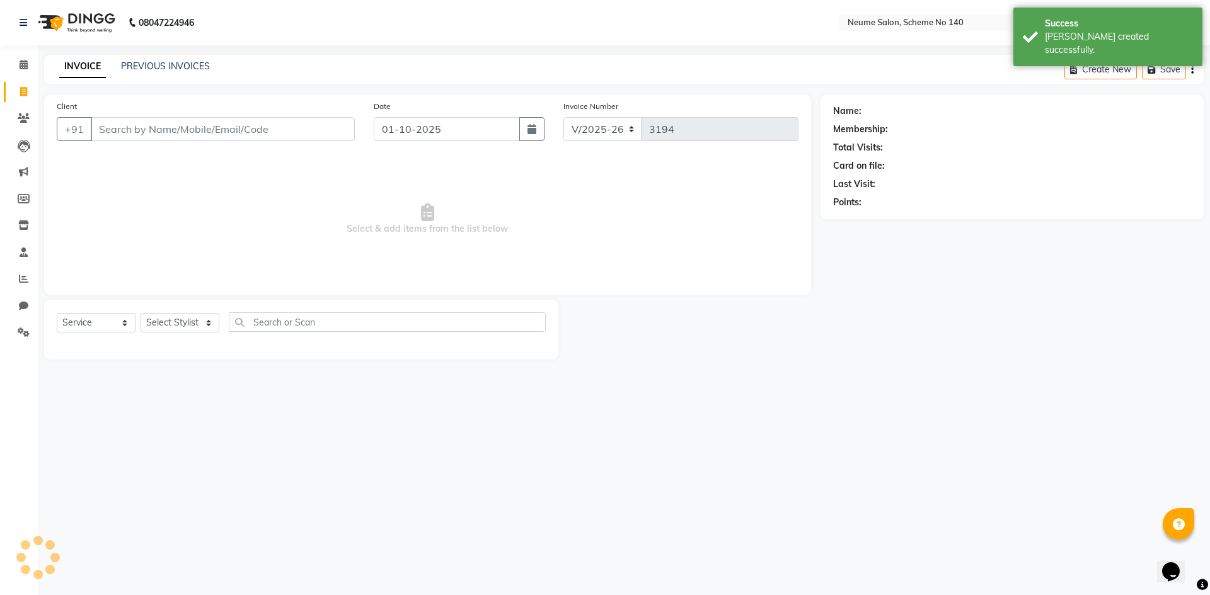
click at [171, 120] on input "Client" at bounding box center [223, 129] width 264 height 24
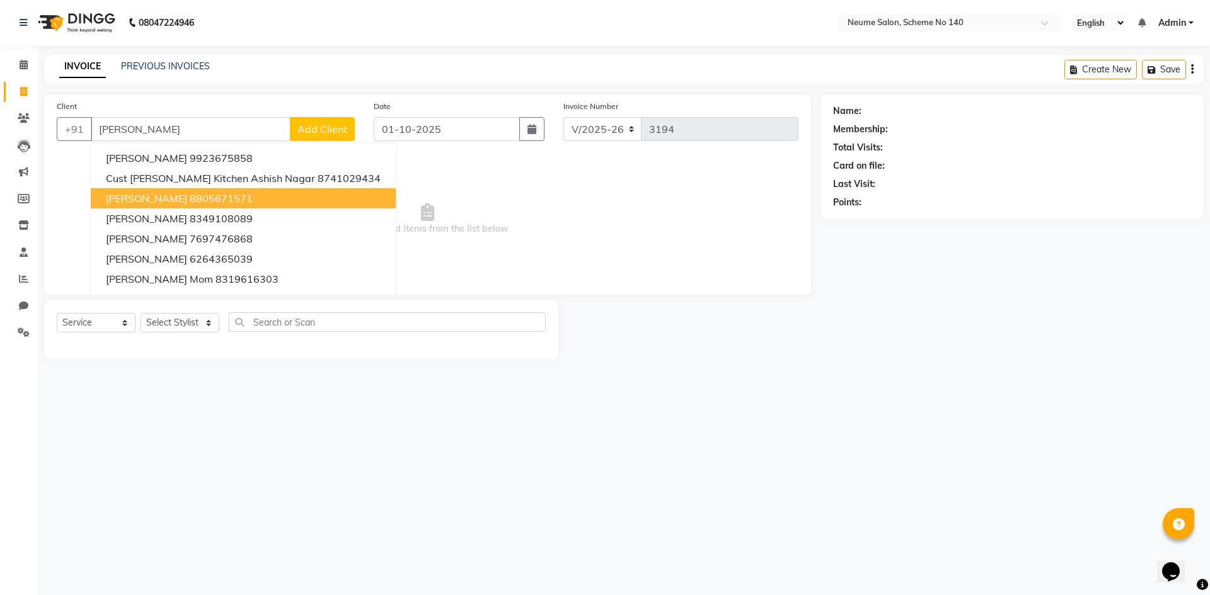
drag, startPoint x: 212, startPoint y: 197, endPoint x: 205, endPoint y: 306, distance: 109.9
click at [212, 198] on ngb-highlight "8805671571" at bounding box center [221, 198] width 63 height 13
type input "8805671571"
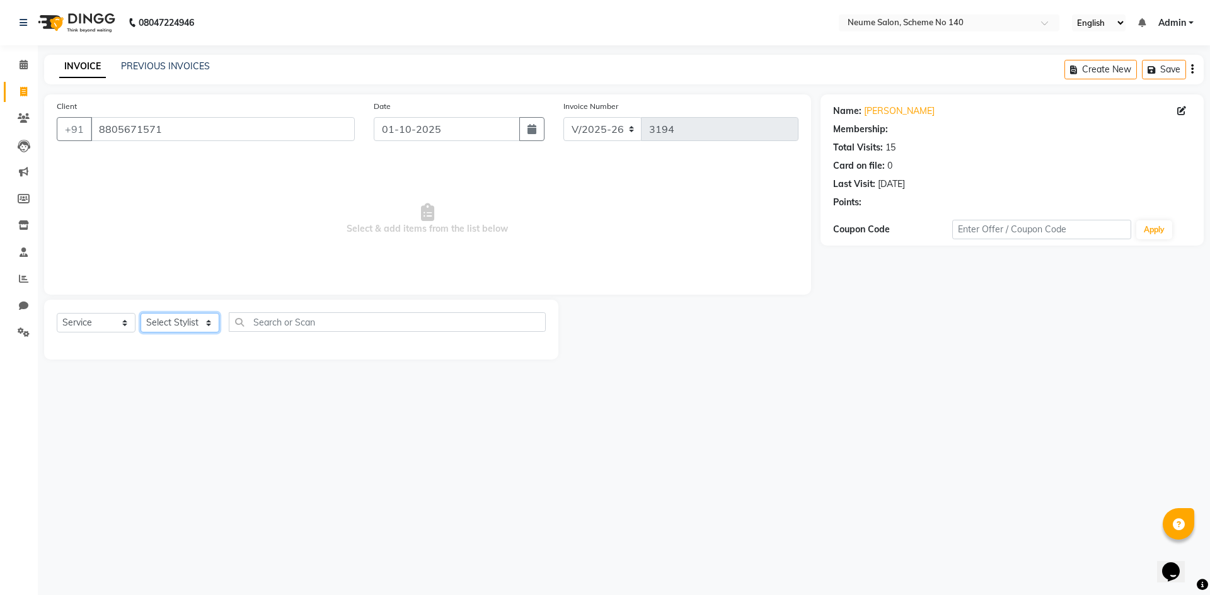
click at [180, 323] on select "Select Stylist [PERSON_NAME] Ashvina [PERSON_NAME] [DATE][PERSON_NAME] Mahi [PE…" at bounding box center [180, 323] width 79 height 20
select select "75330"
click at [141, 313] on select "Select Stylist [PERSON_NAME] Ashvina [PERSON_NAME] [DATE][PERSON_NAME] Mahi [PE…" at bounding box center [180, 323] width 79 height 20
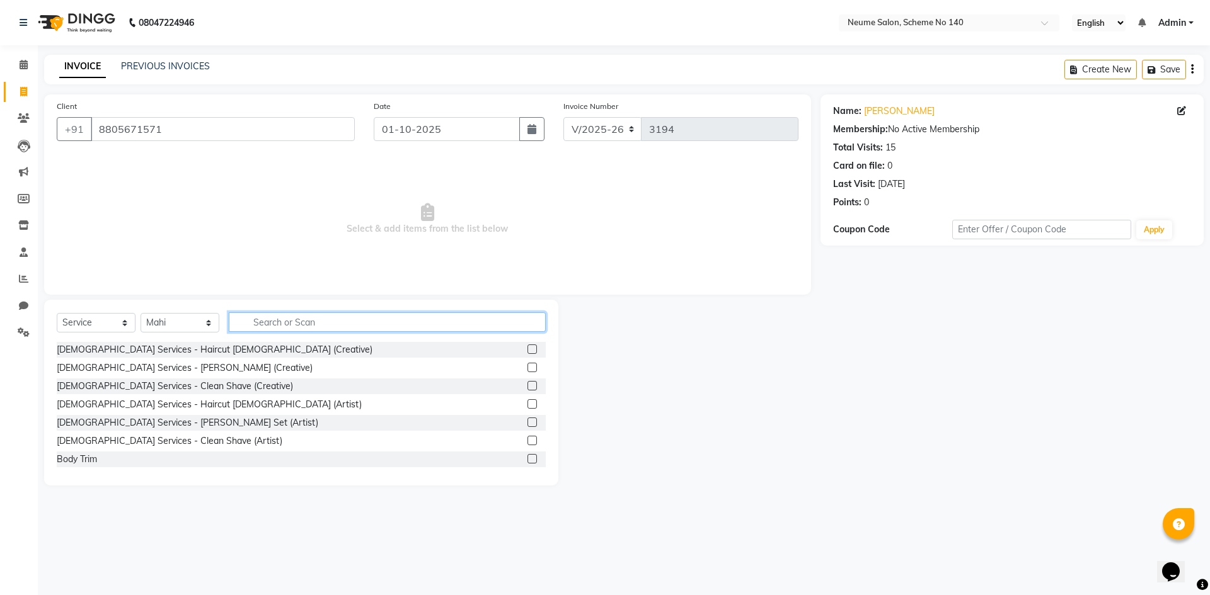
click at [255, 315] on input "text" at bounding box center [387, 323] width 317 height 20
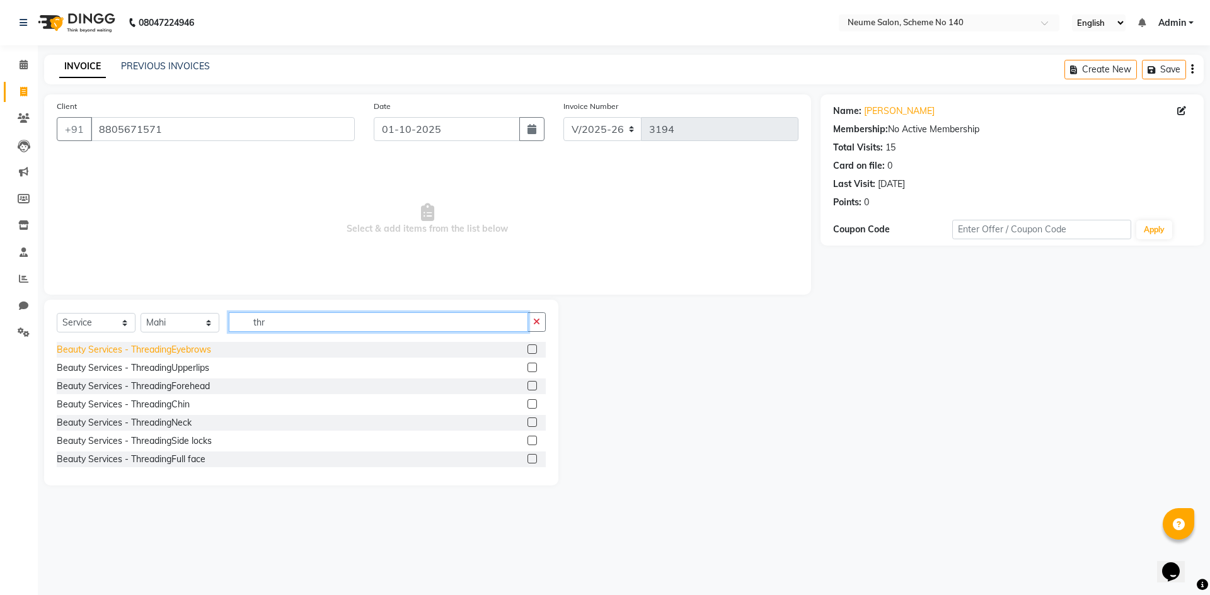
type input "thr"
click at [168, 350] on div "Beauty Services - ThreadingEyebrows" at bounding box center [134, 349] width 154 height 13
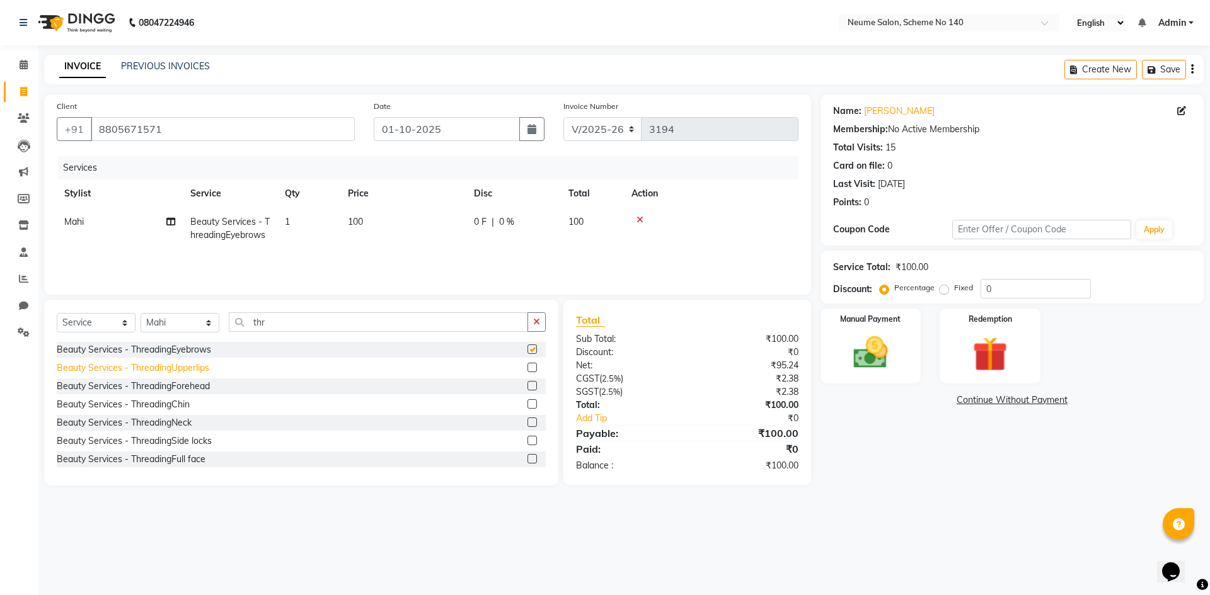
checkbox input "false"
click at [165, 366] on div "Beauty Services - ThreadingUpperlips" at bounding box center [133, 368] width 152 height 13
checkbox input "false"
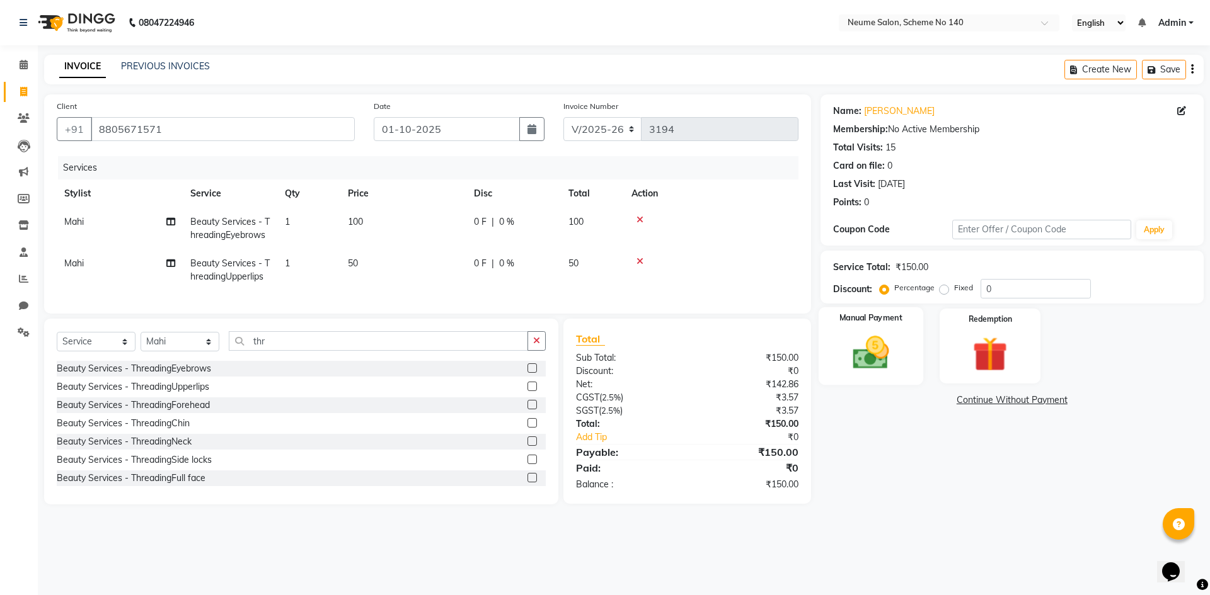
click at [883, 333] on img at bounding box center [870, 353] width 59 height 42
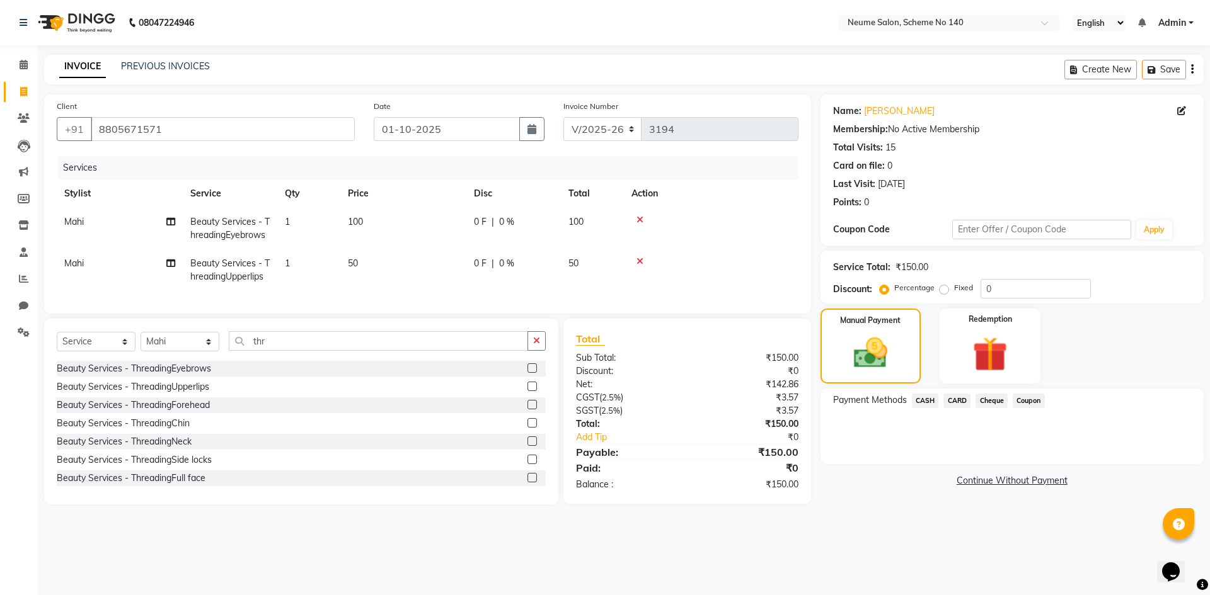
click at [955, 410] on div "CARD" at bounding box center [954, 402] width 32 height 17
click at [958, 403] on span "CARD" at bounding box center [956, 401] width 27 height 14
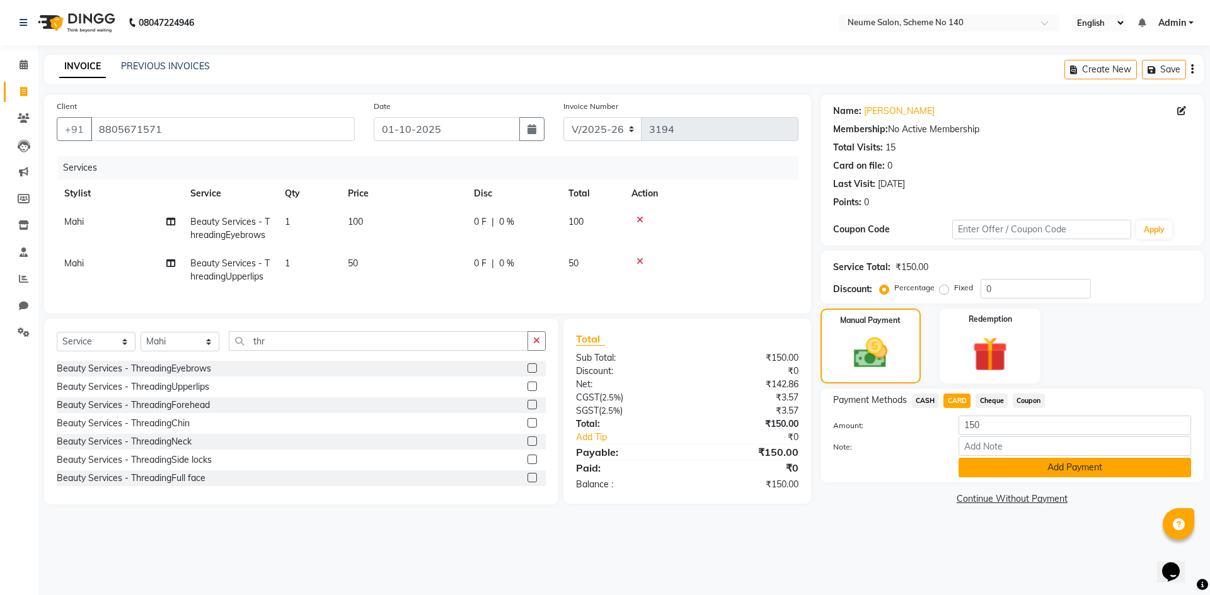
click at [975, 462] on button "Add Payment" at bounding box center [1074, 468] width 233 height 20
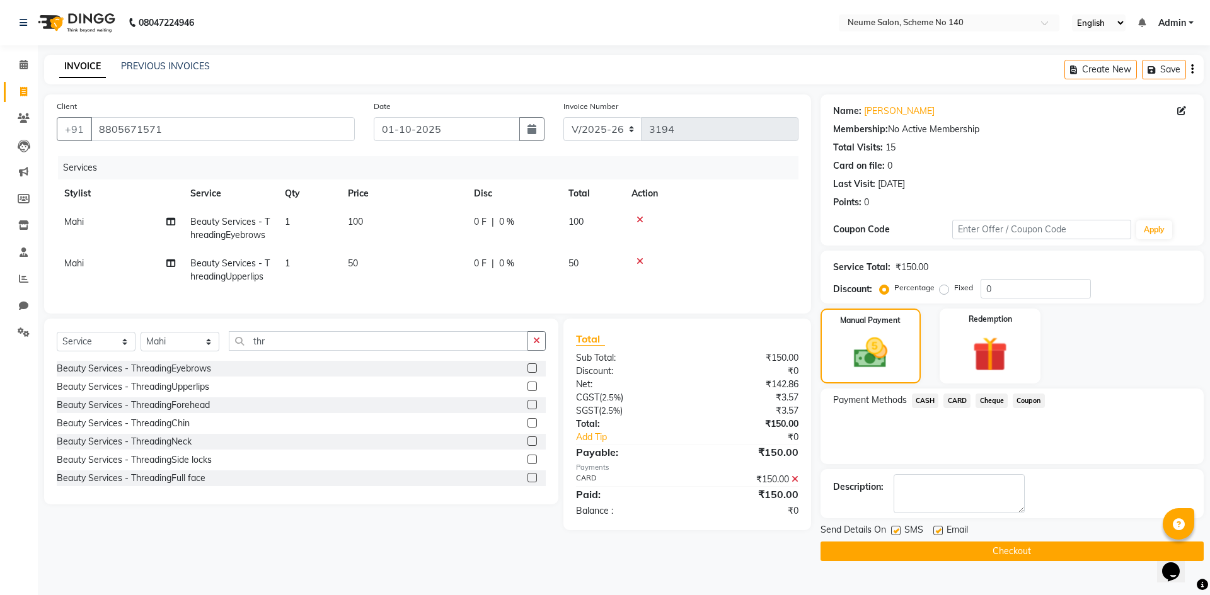
click at [973, 551] on button "Checkout" at bounding box center [1011, 552] width 383 height 20
